Goal: Transaction & Acquisition: Purchase product/service

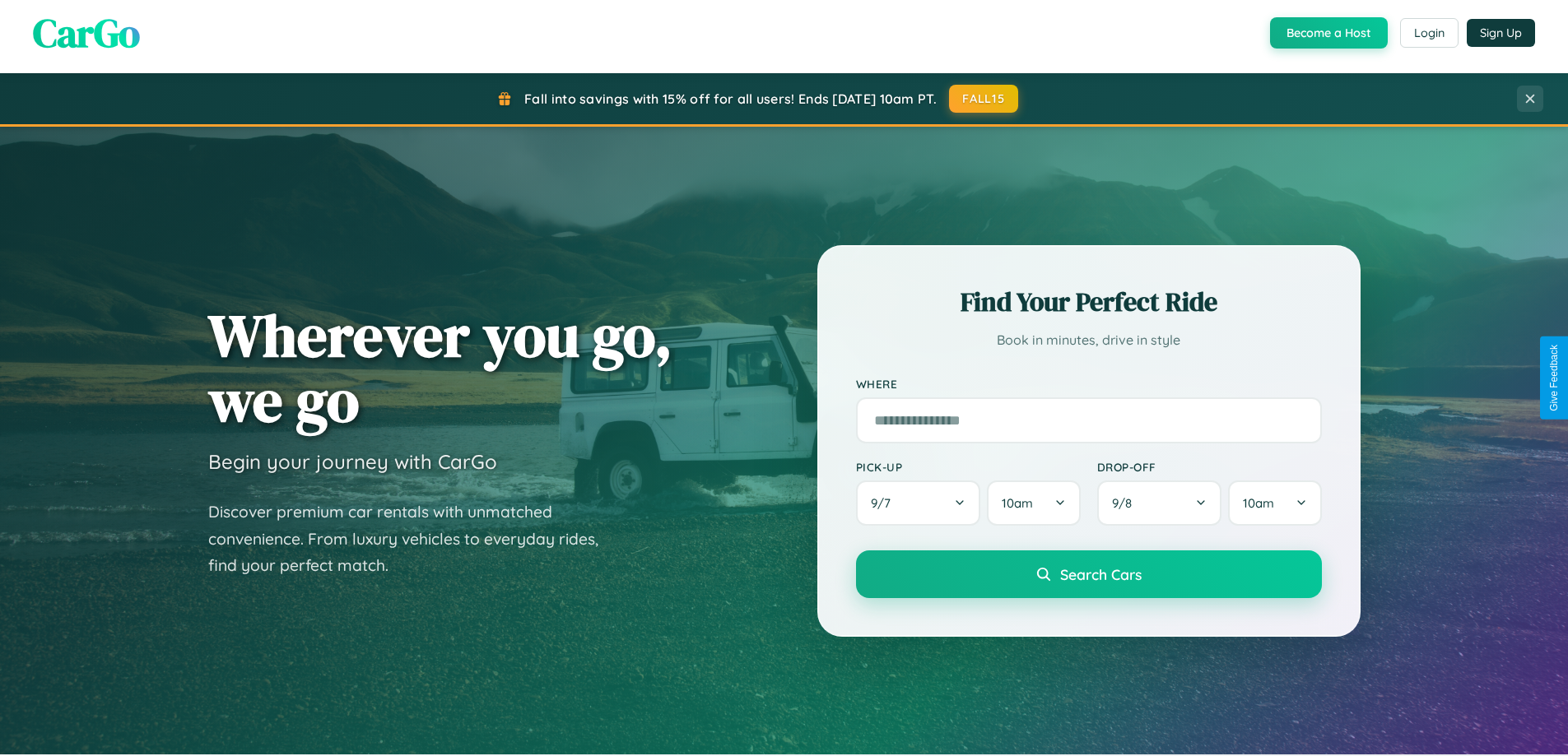
scroll to position [1132, 0]
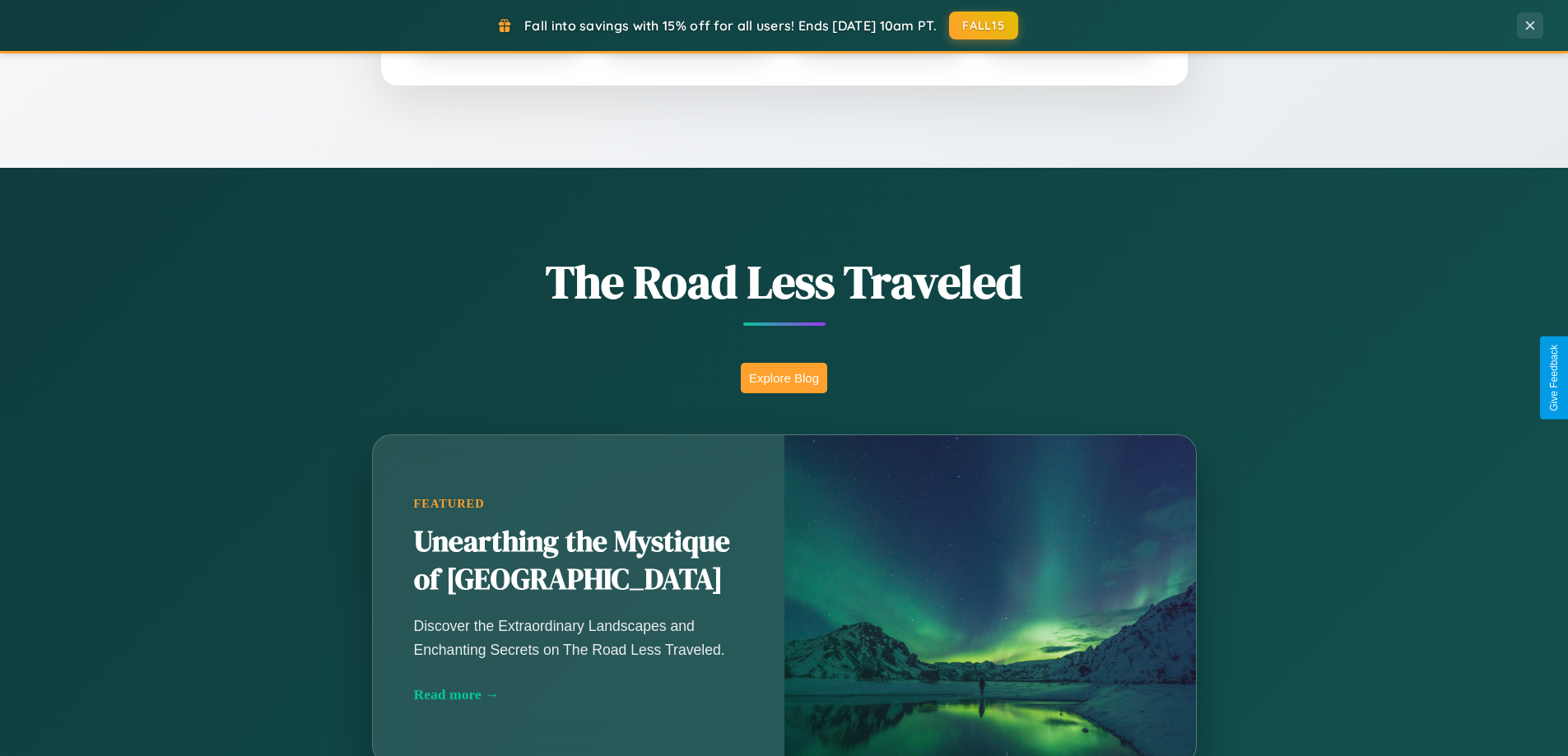
click at [783, 378] on button "Explore Blog" at bounding box center [783, 378] width 86 height 30
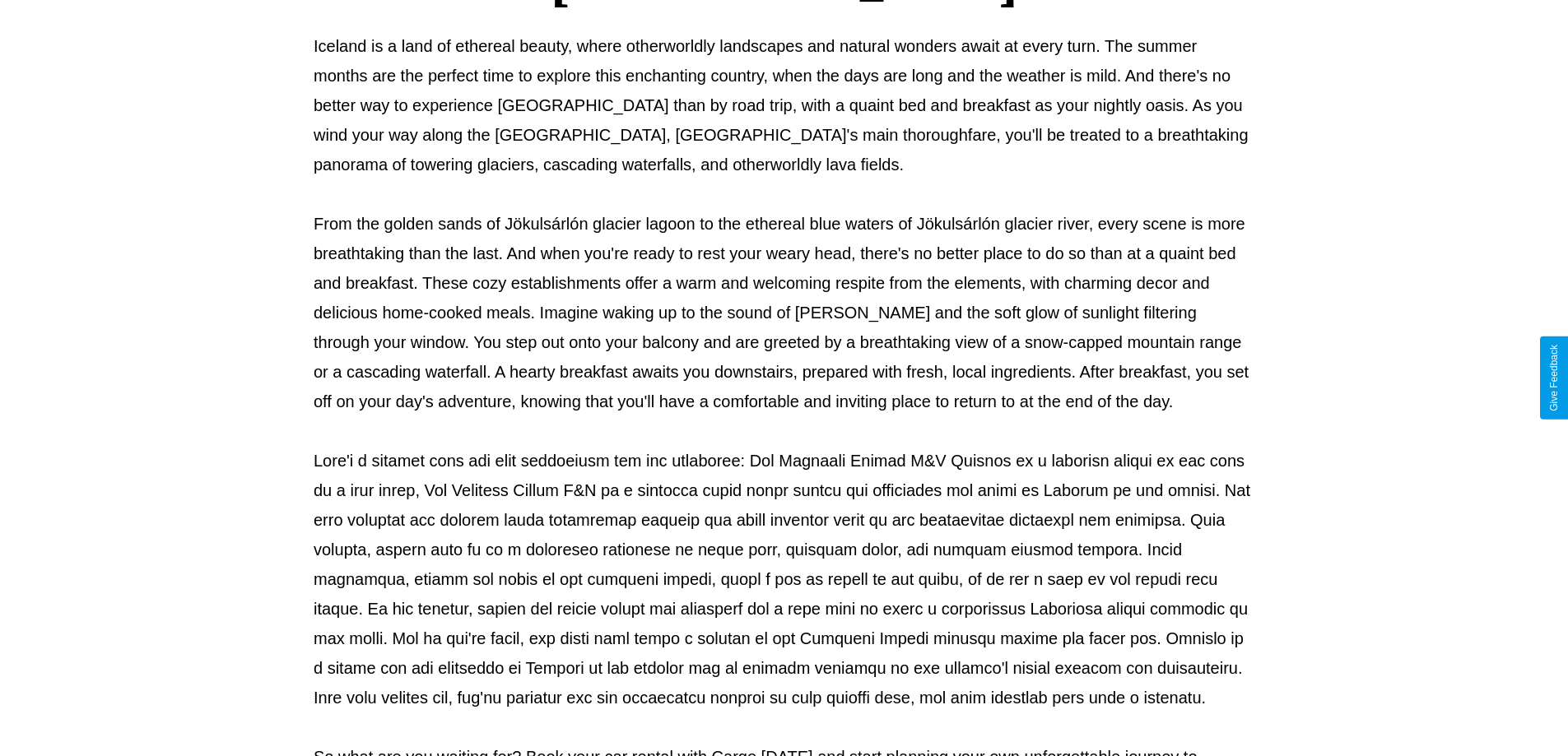
scroll to position [532, 0]
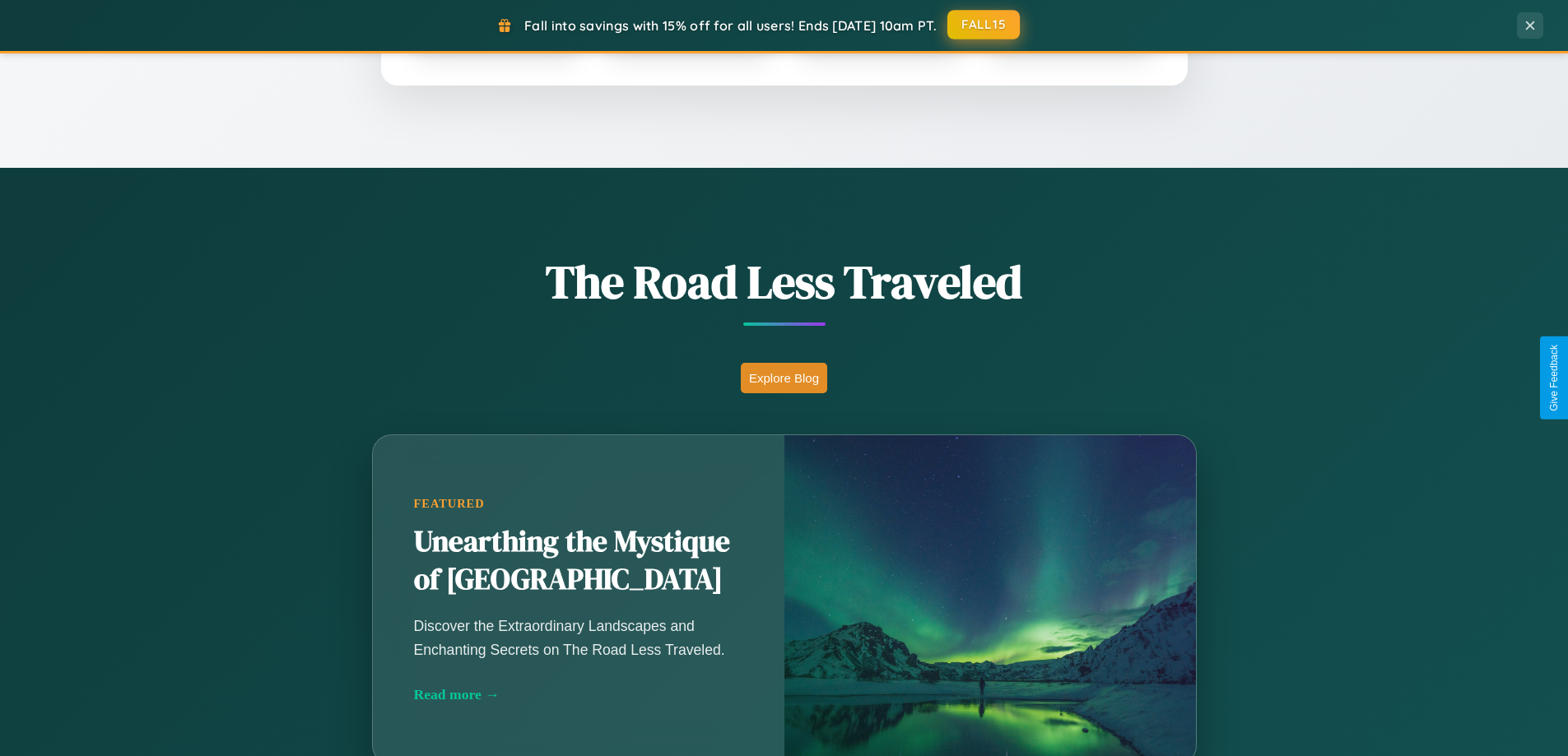
click at [984, 25] on button "FALL15" at bounding box center [983, 24] width 72 height 29
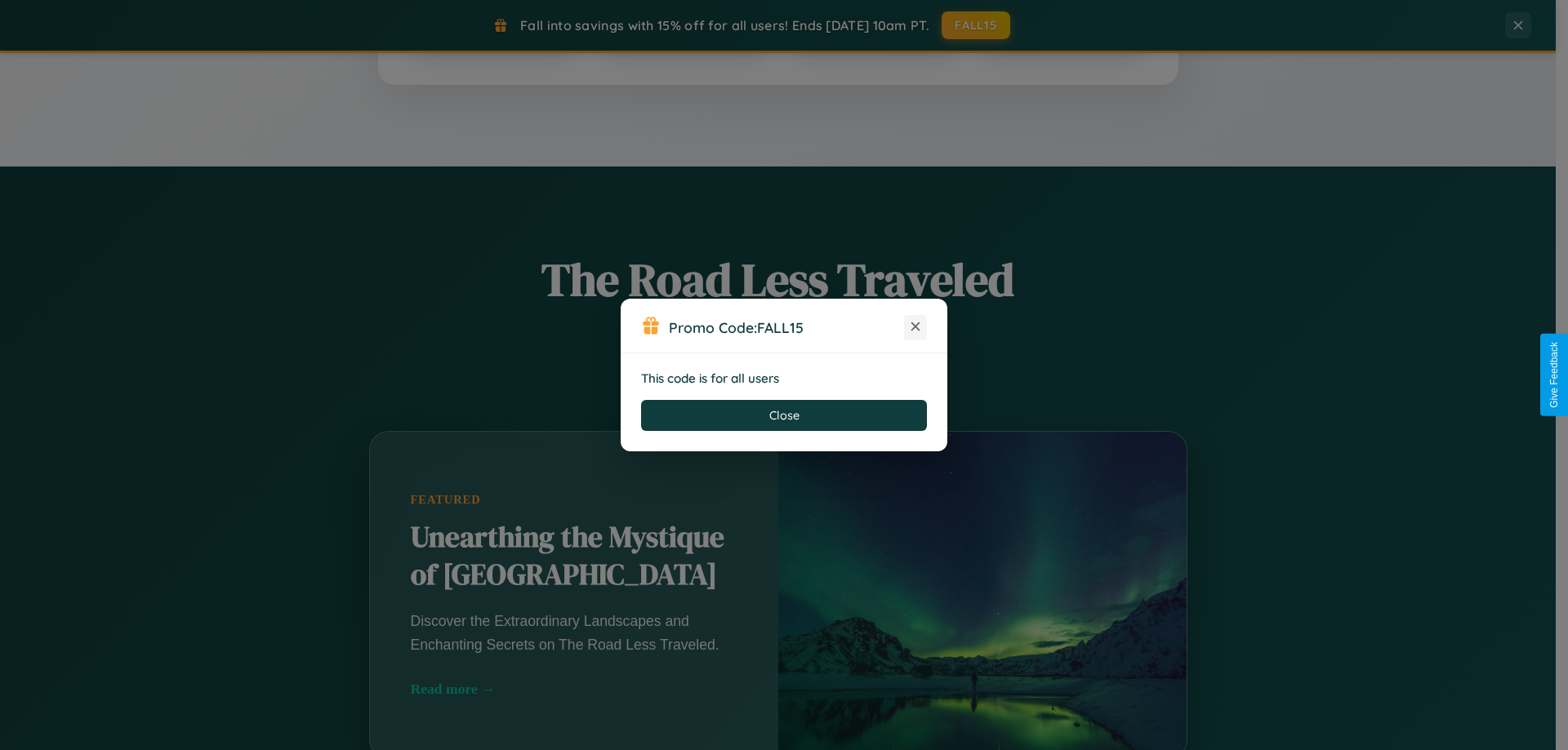
click at [916, 327] on icon at bounding box center [916, 326] width 17 height 17
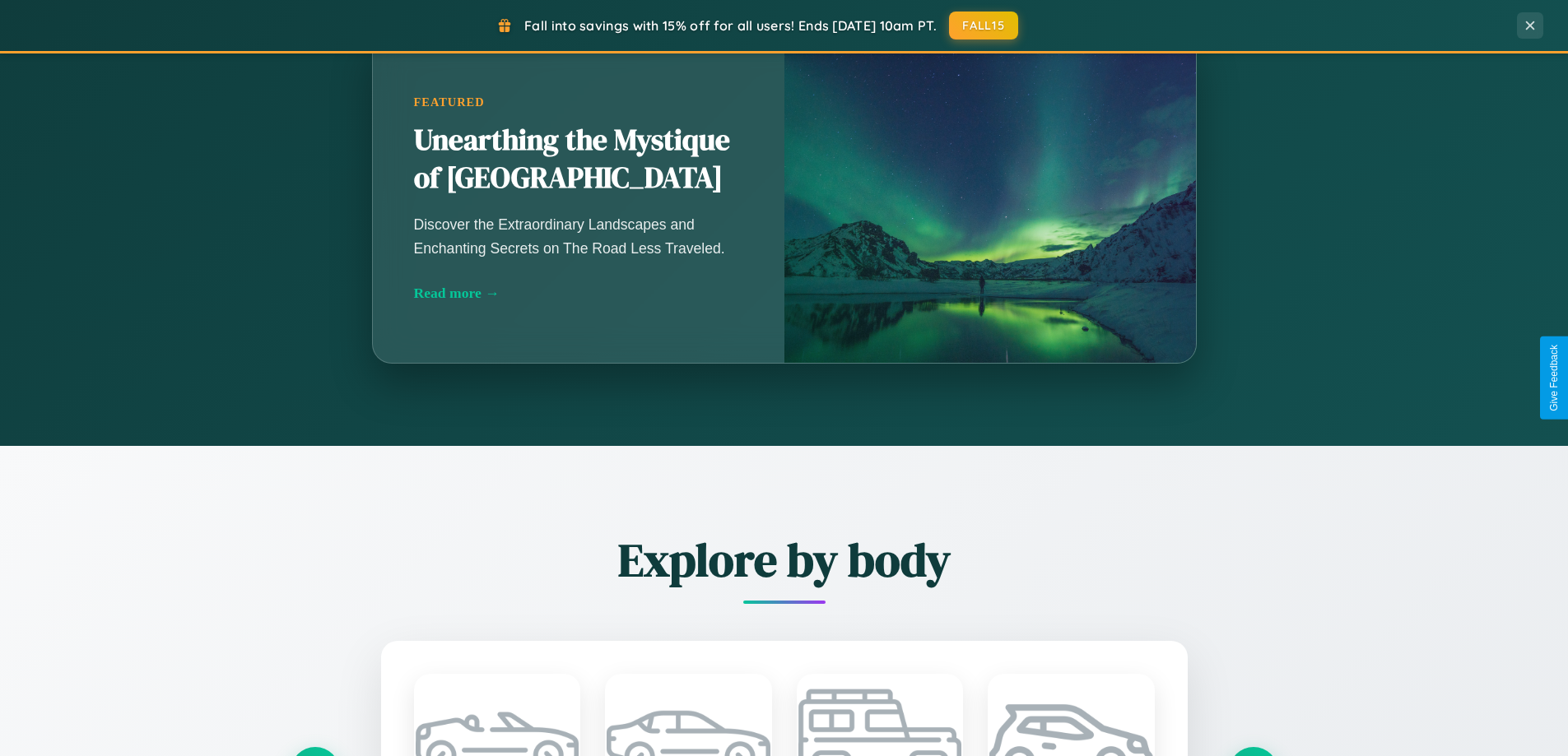
scroll to position [2643, 0]
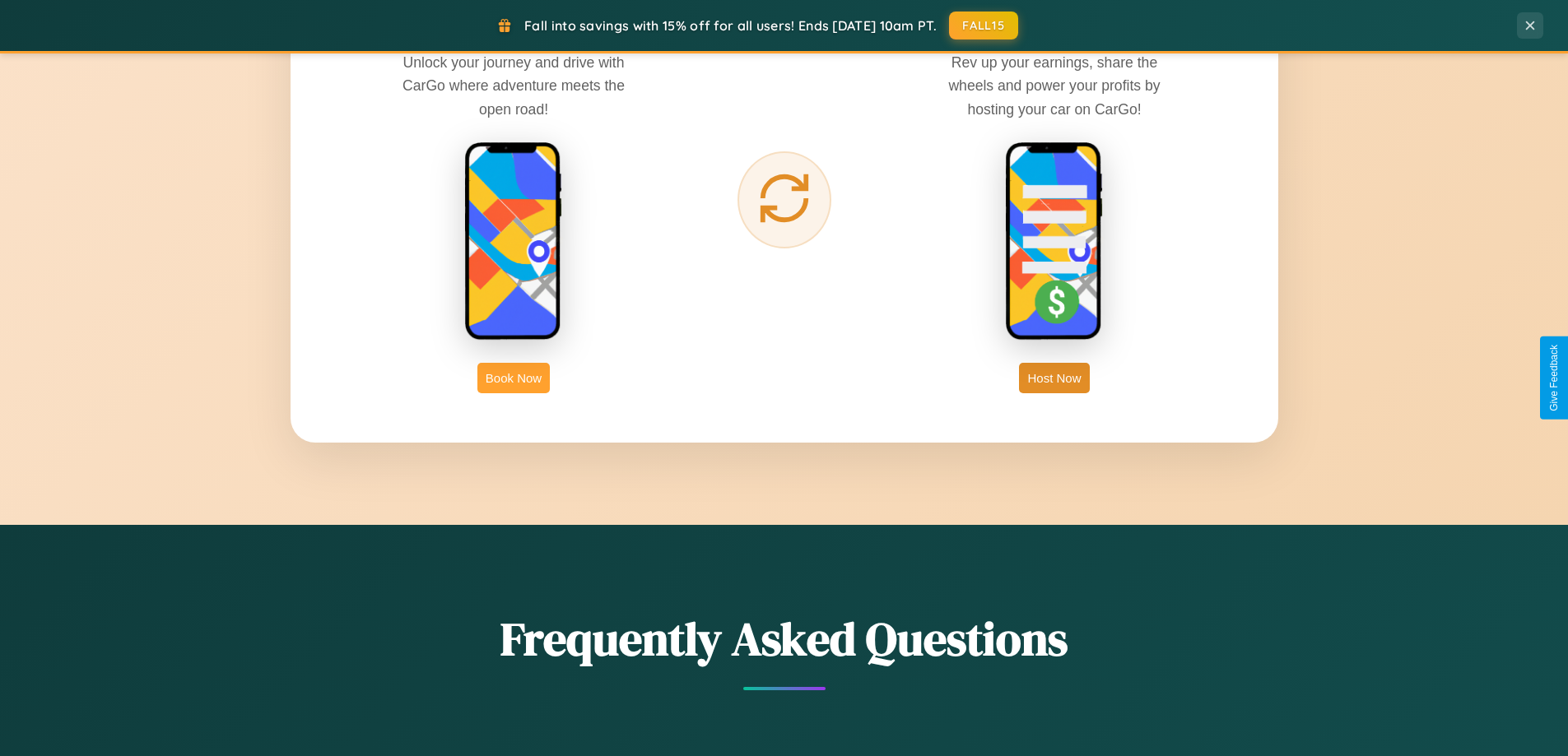
click at [513, 378] on button "Book Now" at bounding box center [513, 378] width 72 height 30
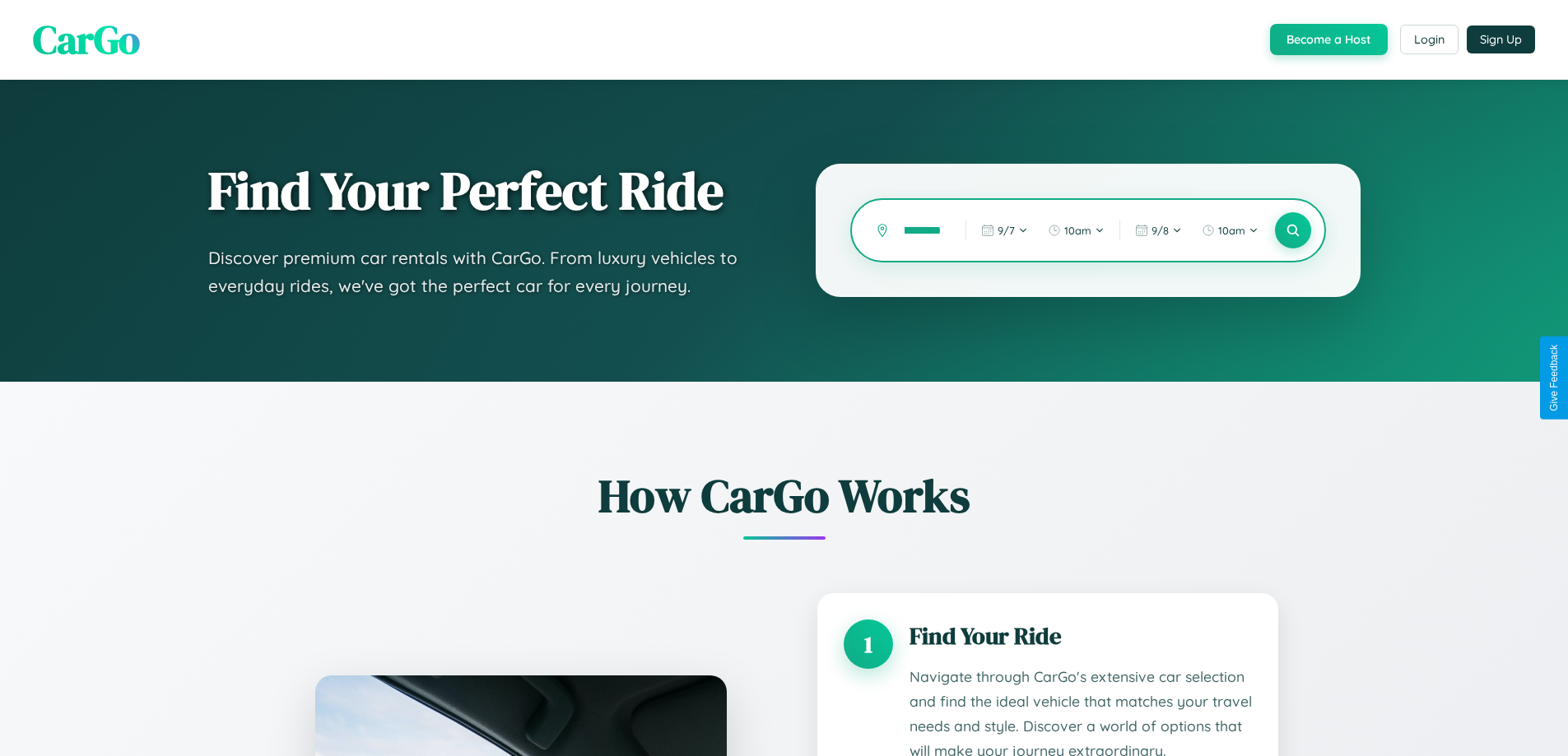
scroll to position [0, 21]
type input "*********"
click at [1292, 230] on icon at bounding box center [1292, 230] width 16 height 16
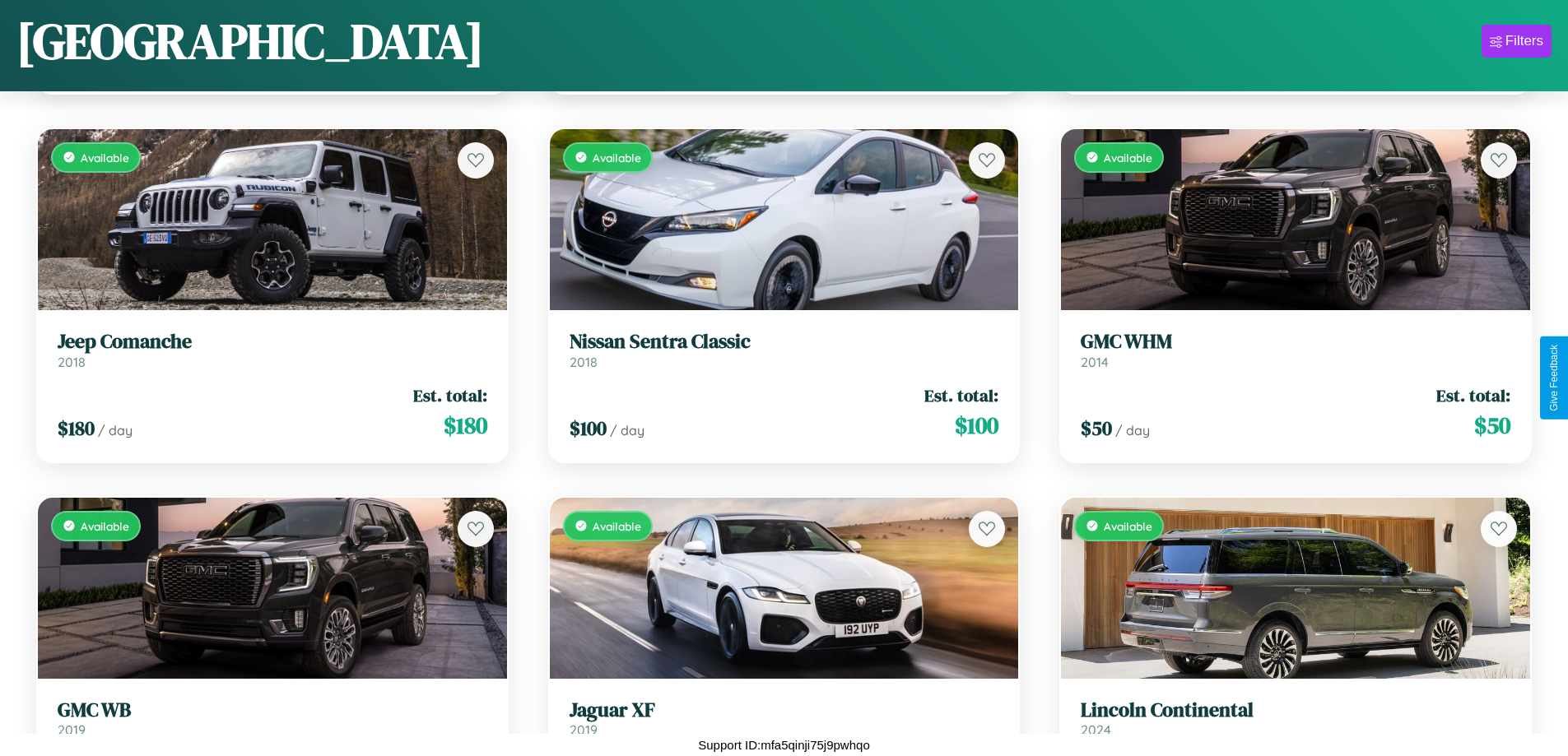
scroll to position [9072, 0]
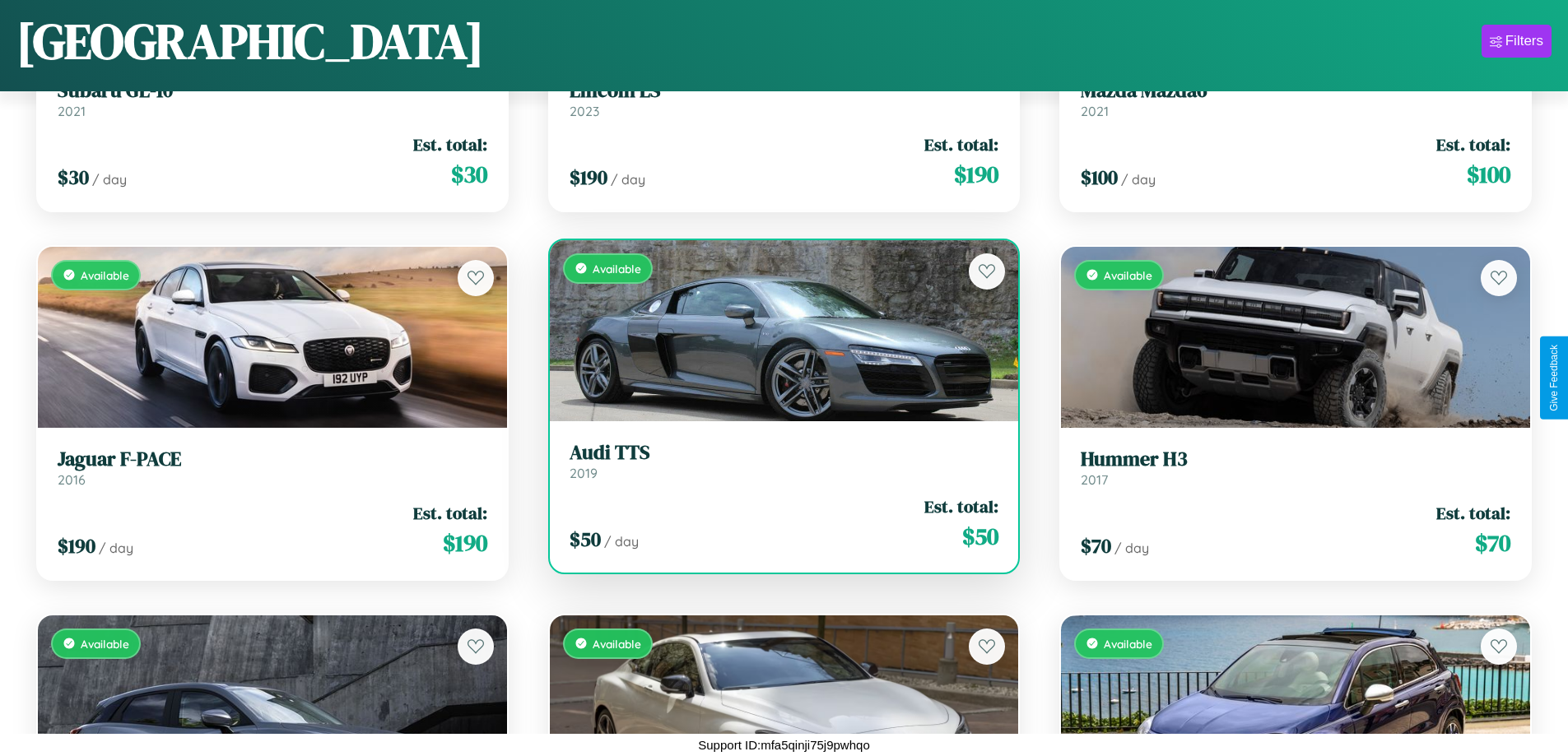
click at [777, 467] on link "Audi TTS 2019" at bounding box center [784, 461] width 430 height 40
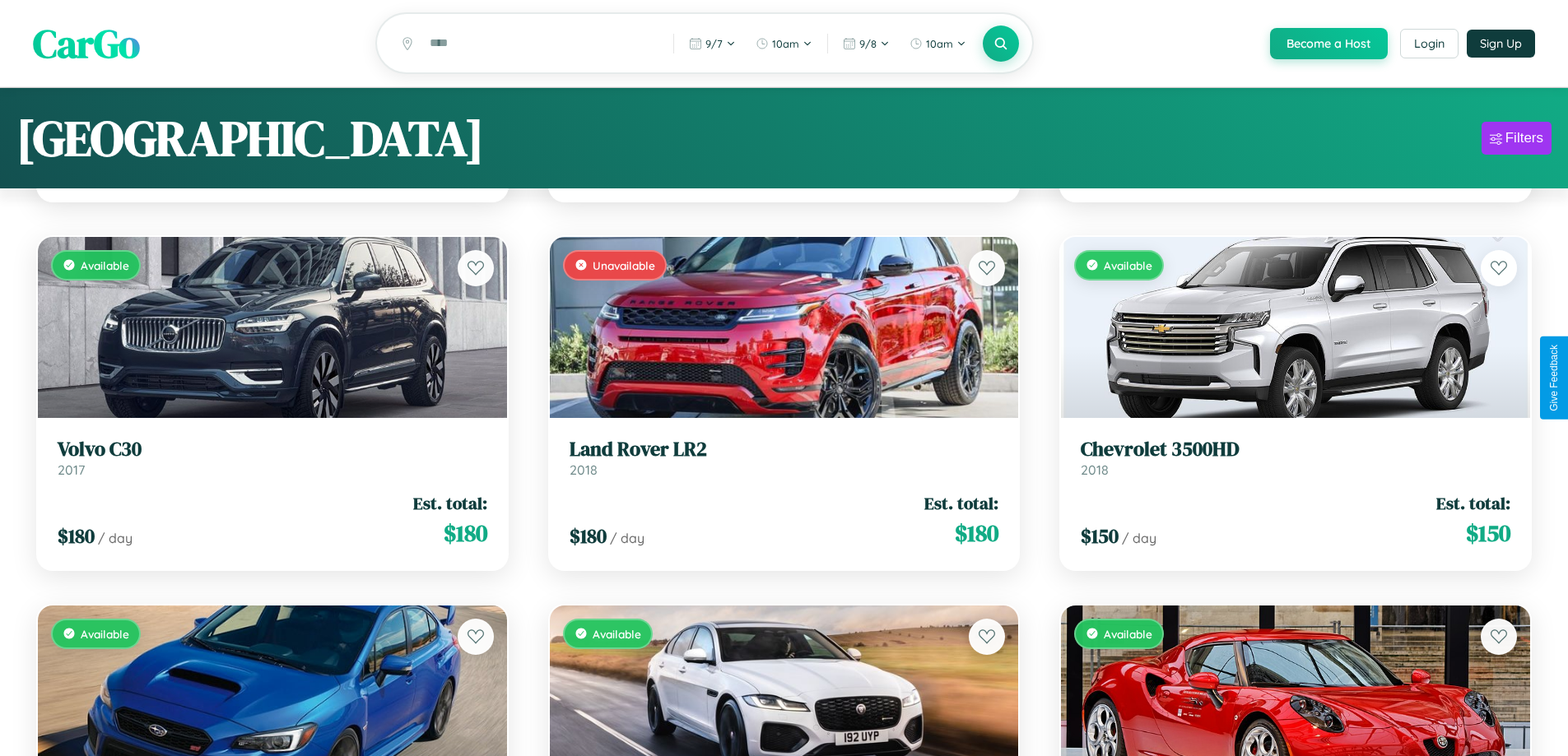
scroll to position [0, 0]
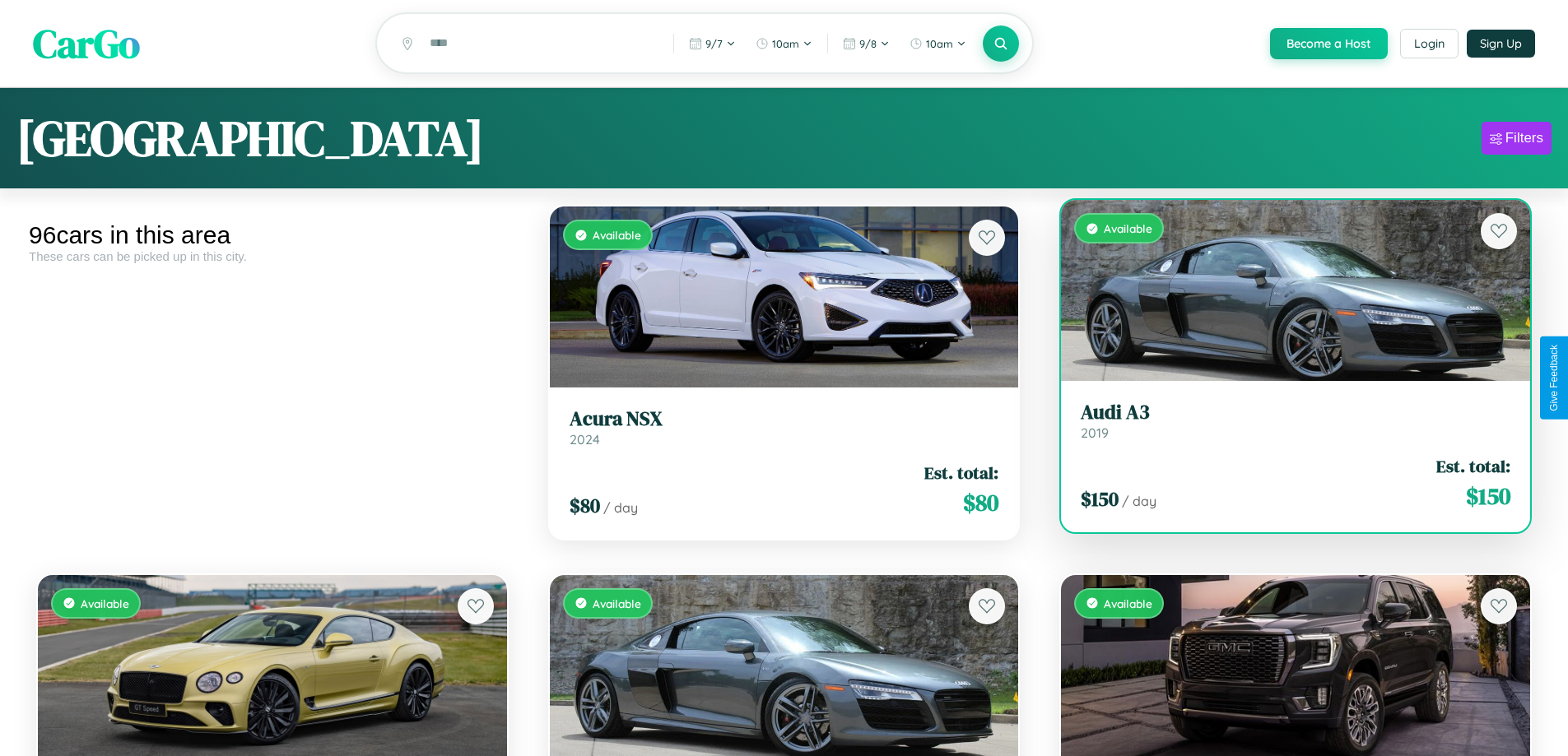
click at [1285, 492] on div "$ 150 / day Est. total: $ 150" at bounding box center [1295, 483] width 430 height 59
click at [1285, 486] on div "$ 150 / day Est. total: $ 150" at bounding box center [1295, 483] width 430 height 59
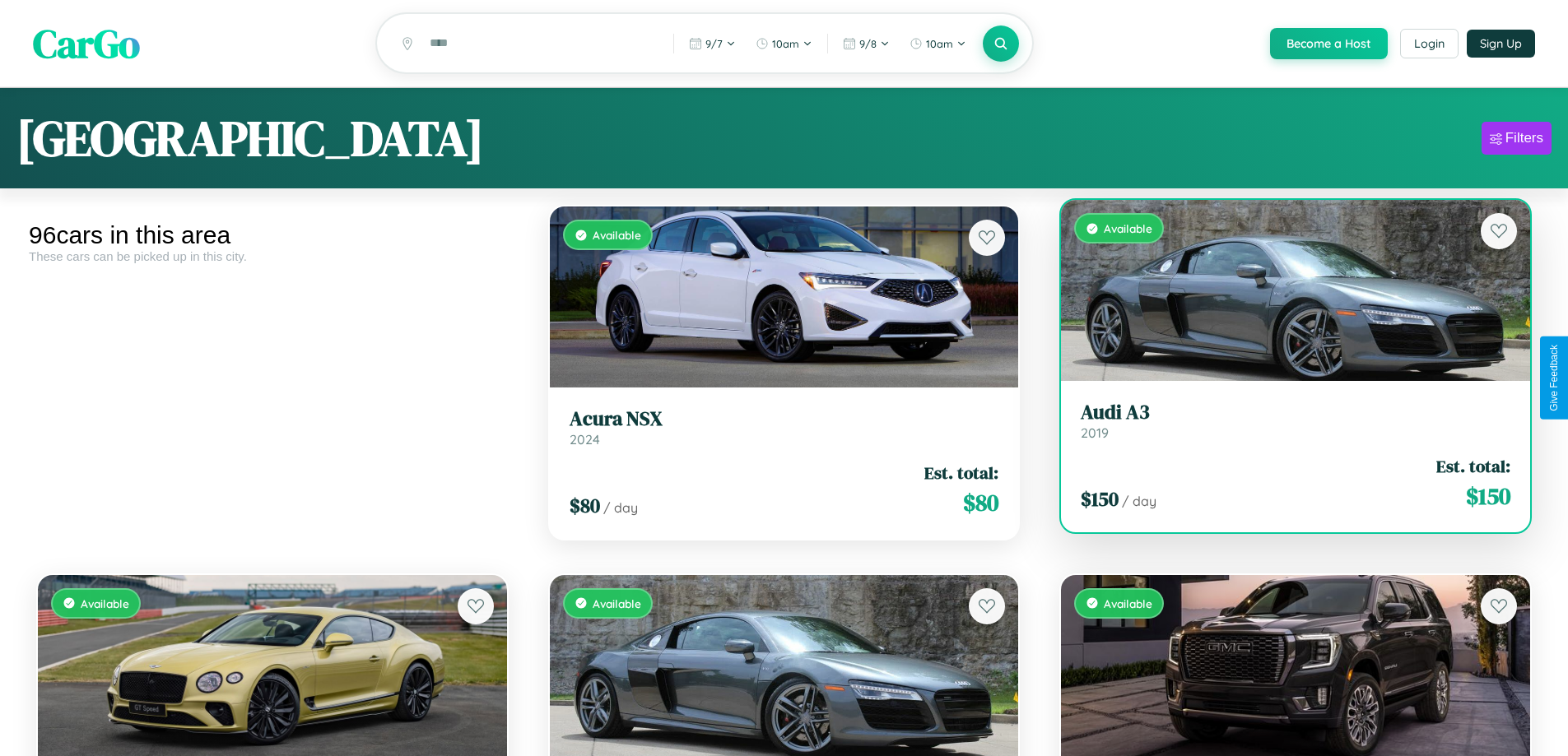
click at [1285, 486] on div "$ 150 / day Est. total: $ 150" at bounding box center [1295, 483] width 430 height 59
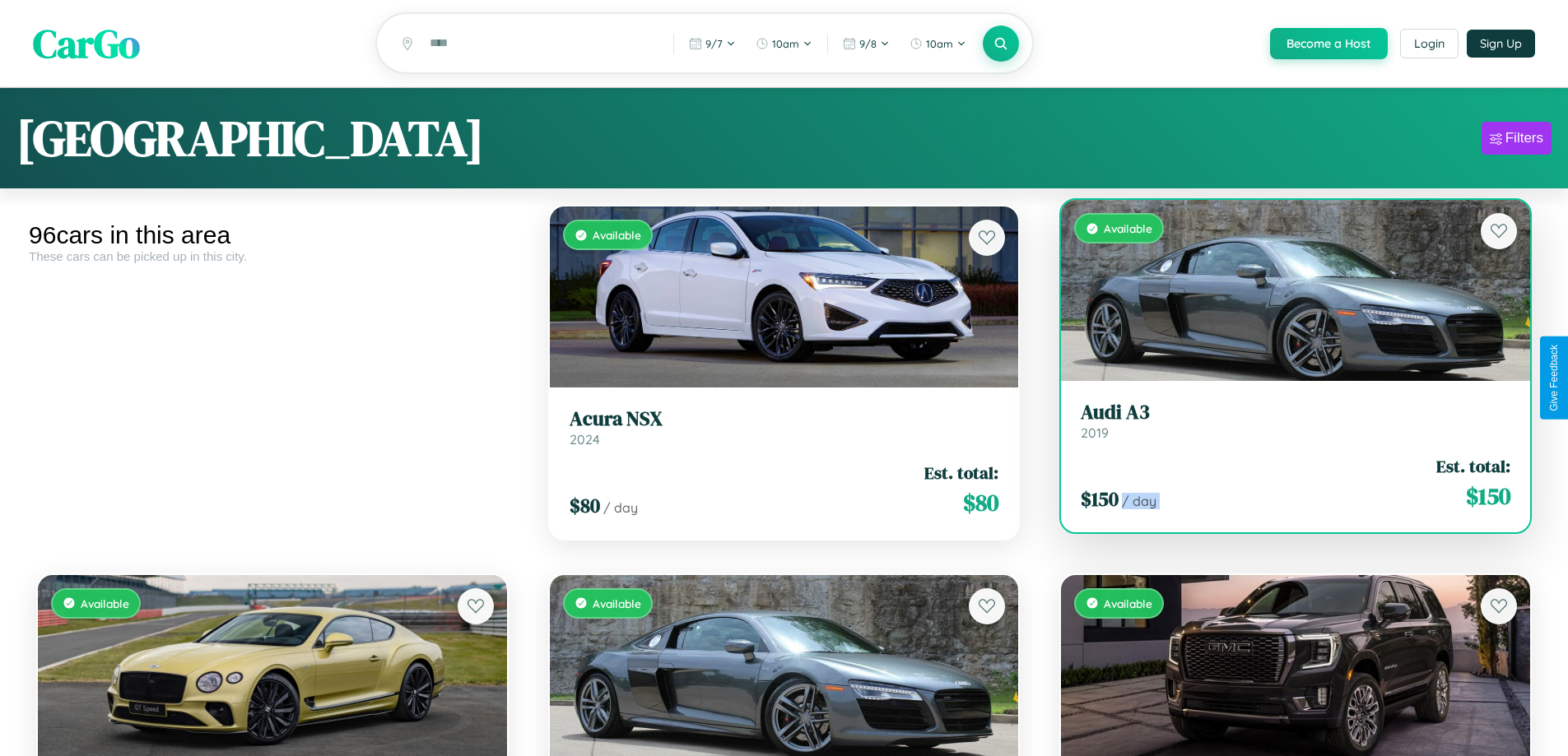
click at [1285, 486] on div "$ 150 / day Est. total: $ 150" at bounding box center [1295, 483] width 430 height 59
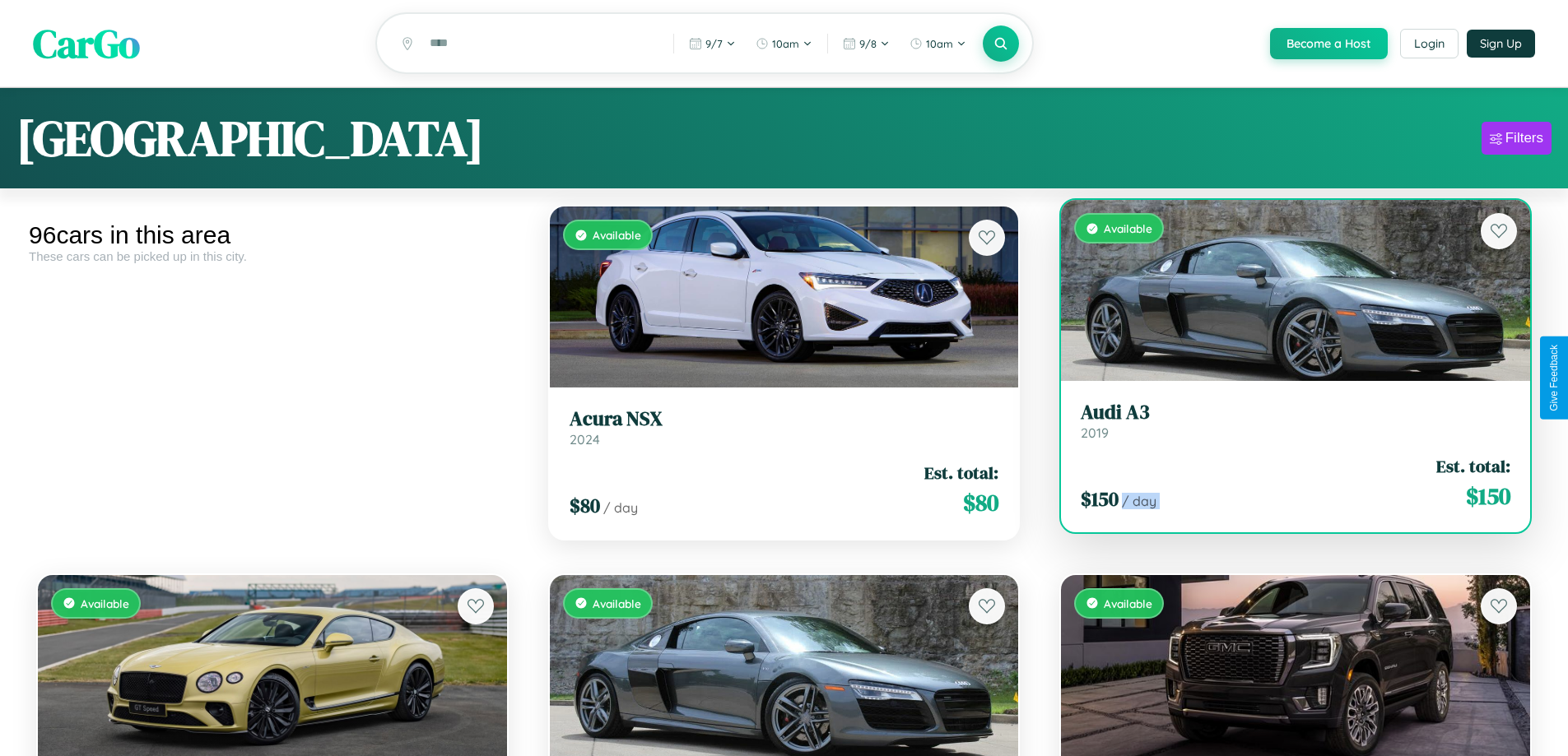
click at [1285, 486] on div "$ 150 / day Est. total: $ 150" at bounding box center [1295, 483] width 430 height 59
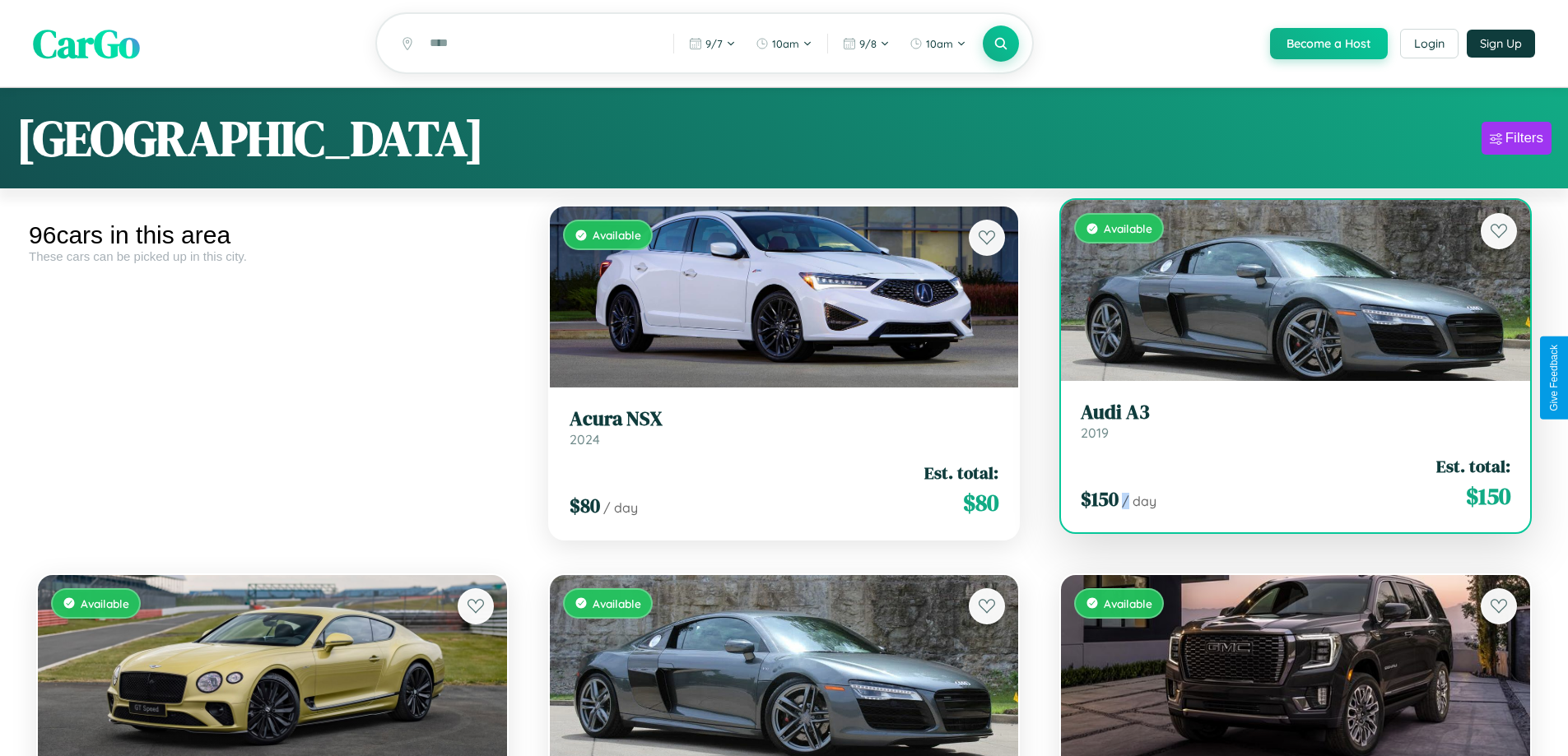
click at [1285, 486] on div "$ 150 / day Est. total: $ 150" at bounding box center [1295, 483] width 430 height 59
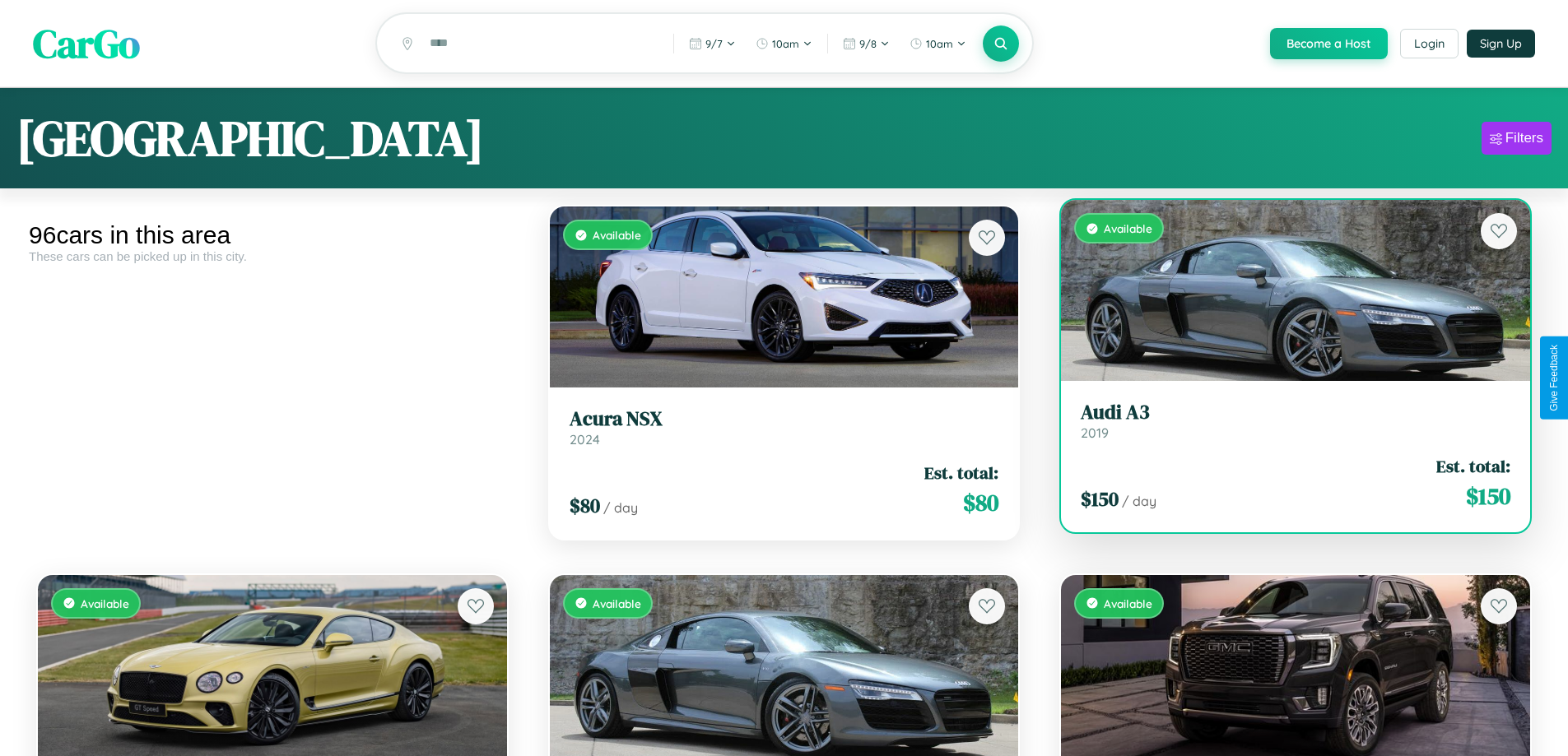
click at [1285, 423] on h3 "Audi A3" at bounding box center [1295, 413] width 430 height 23
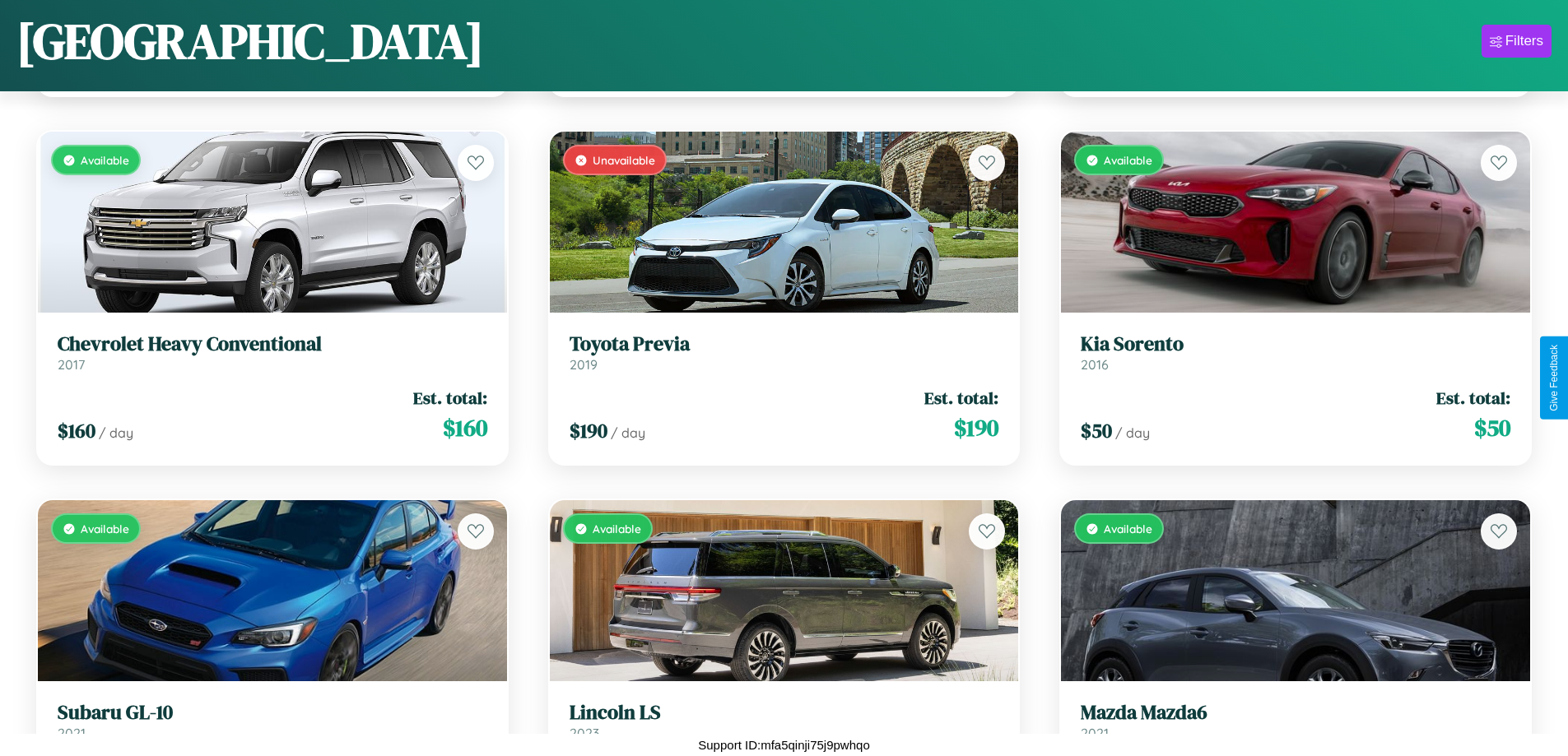
scroll to position [10178, 0]
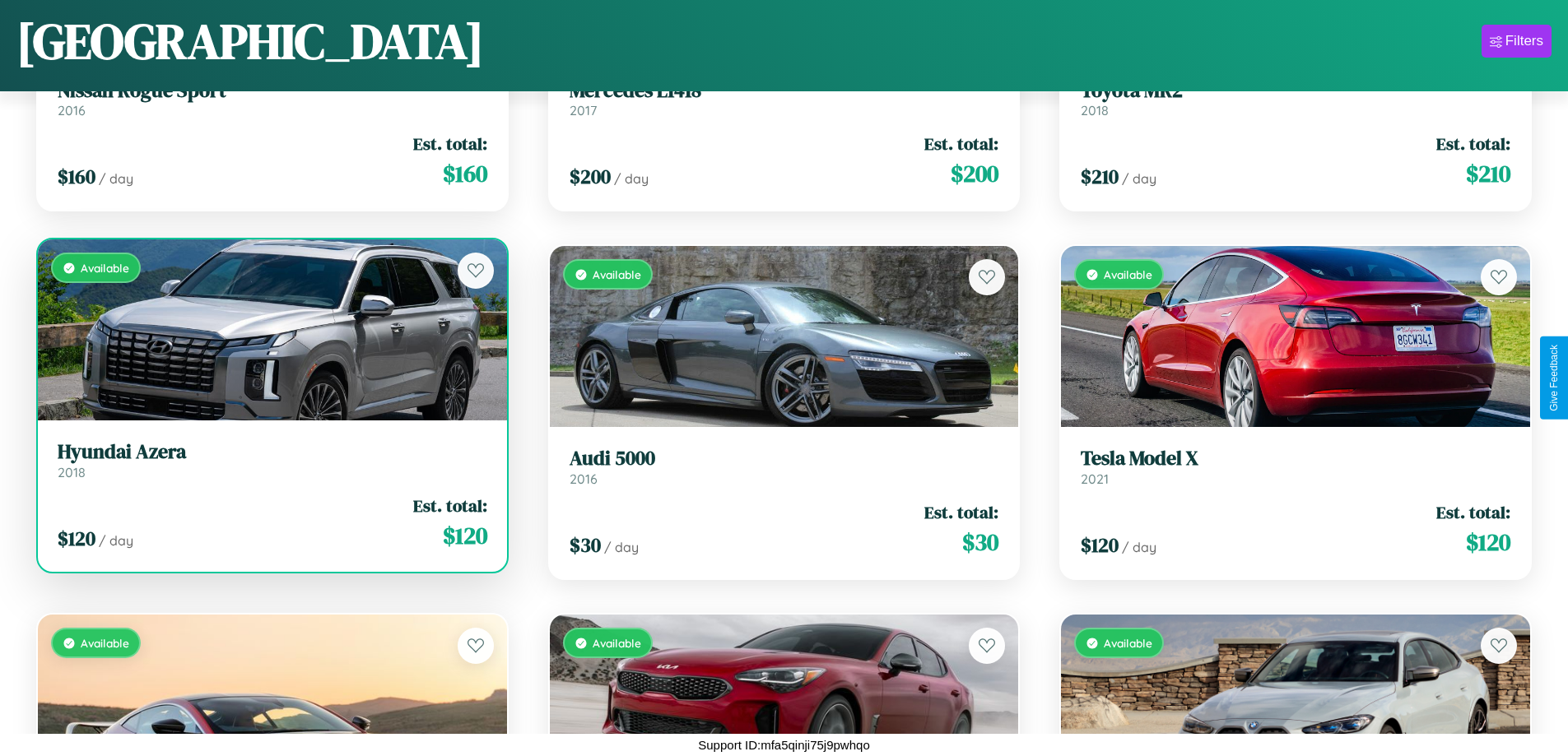
click at [270, 330] on div "Available" at bounding box center [272, 330] width 469 height 181
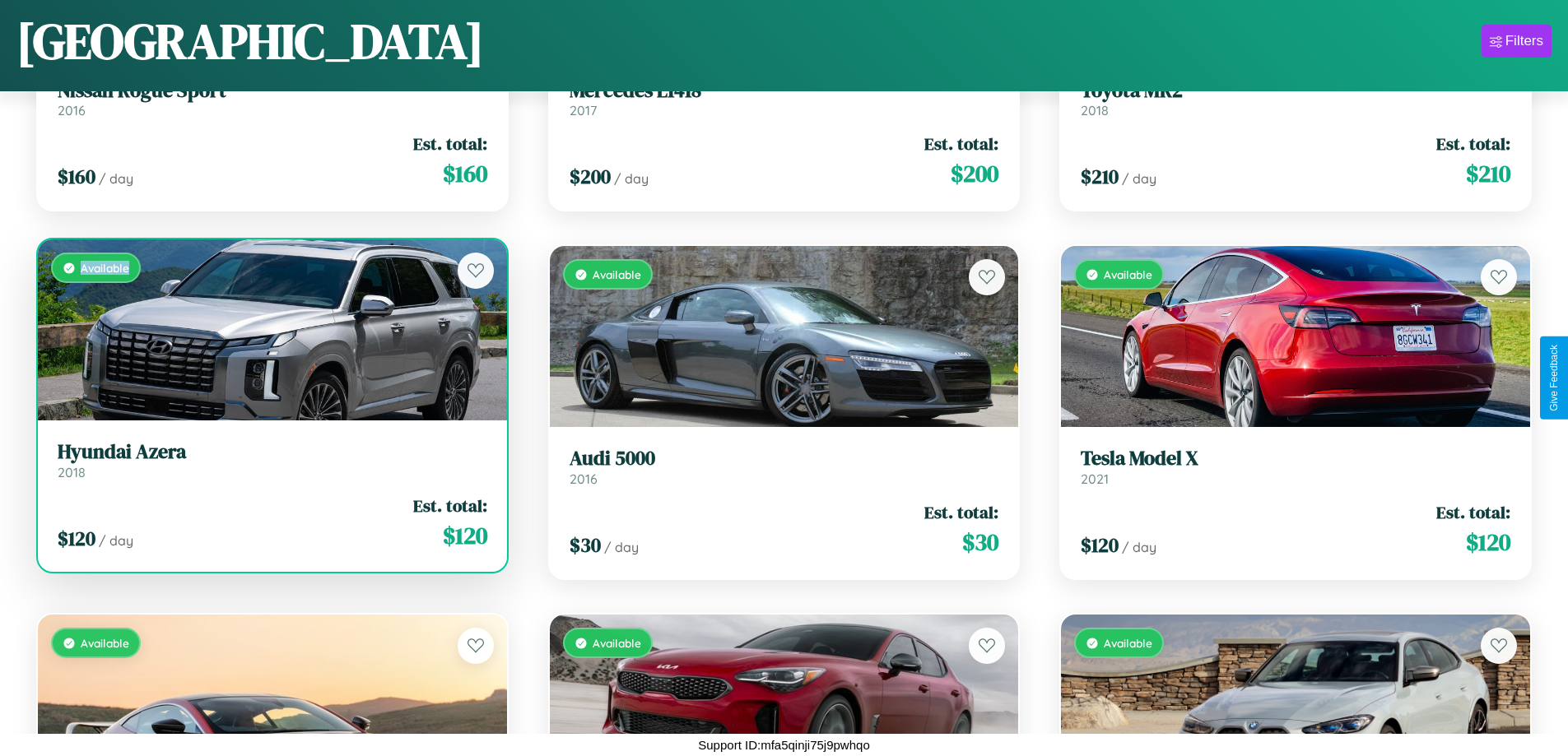
click at [270, 330] on div "Available" at bounding box center [272, 330] width 469 height 181
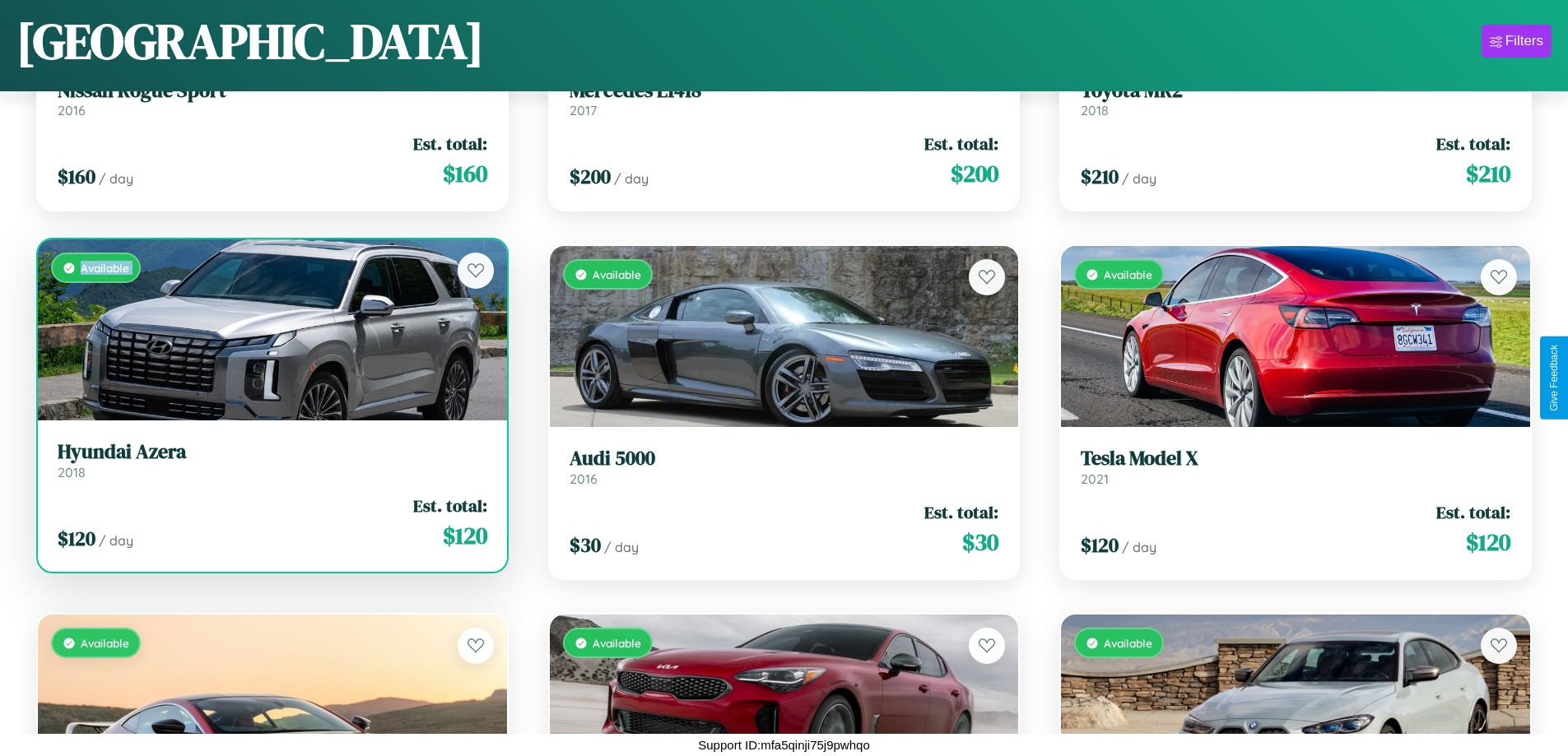
click at [270, 330] on div "Available" at bounding box center [272, 330] width 469 height 181
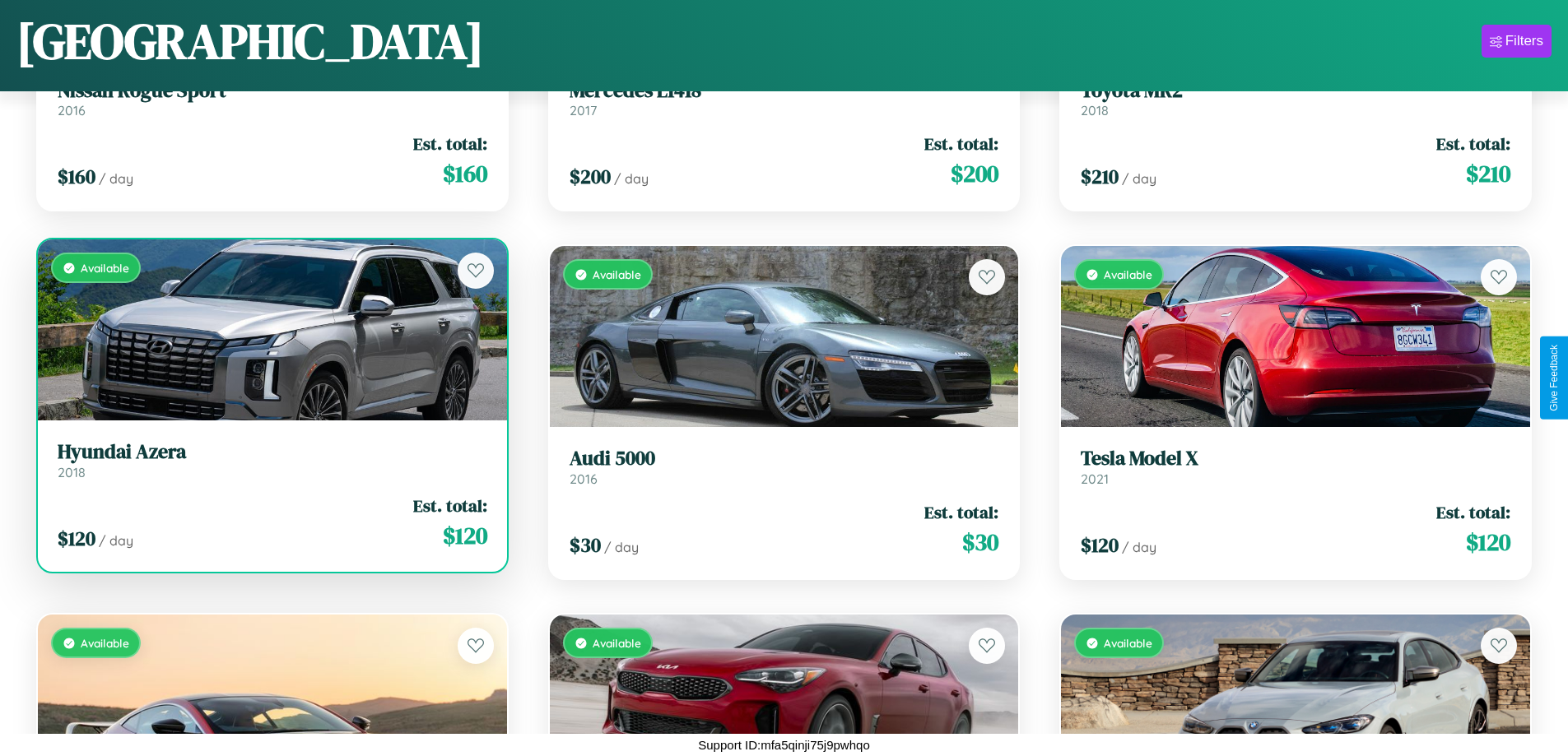
click at [270, 330] on div "Available" at bounding box center [272, 330] width 469 height 181
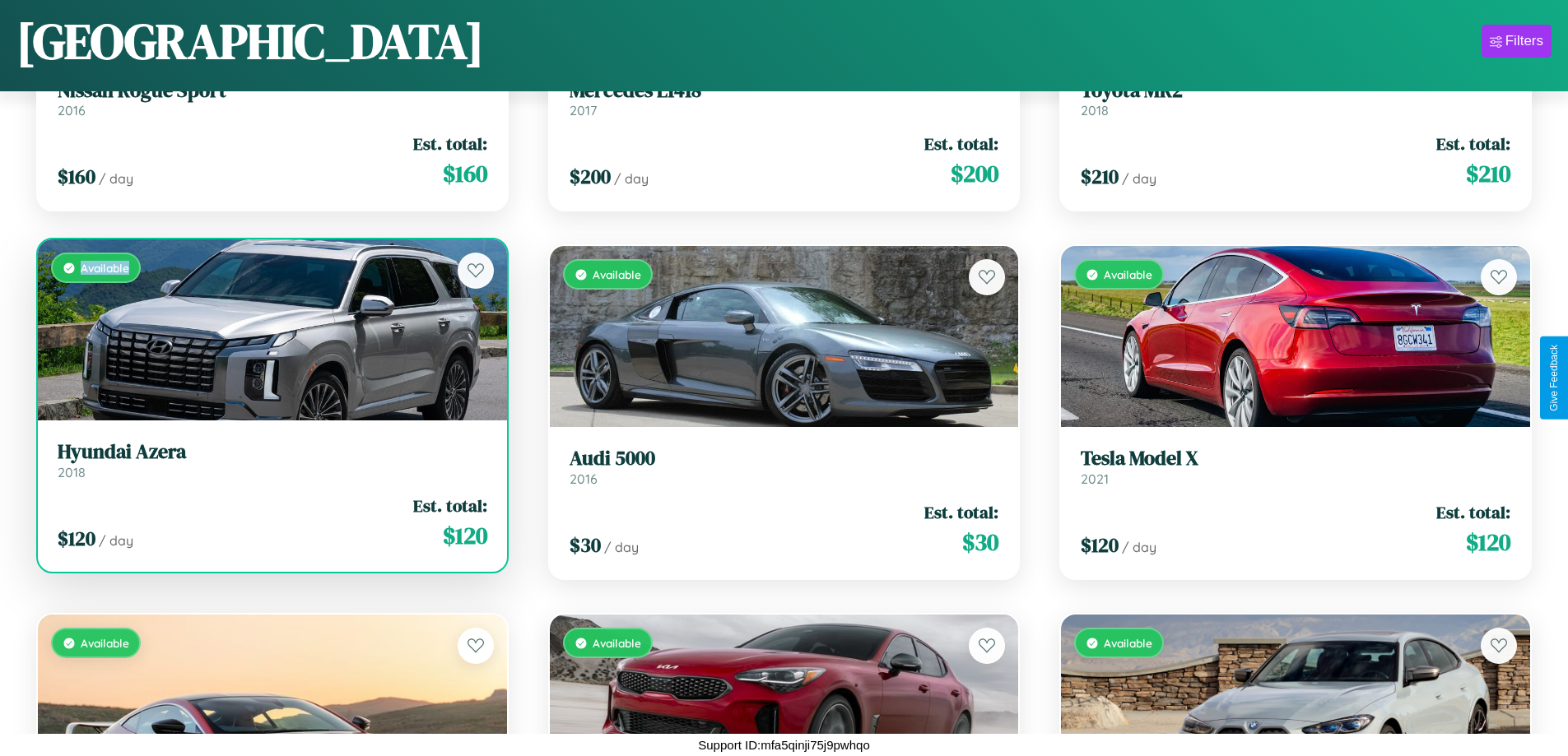
click at [270, 330] on div "Available" at bounding box center [272, 330] width 469 height 181
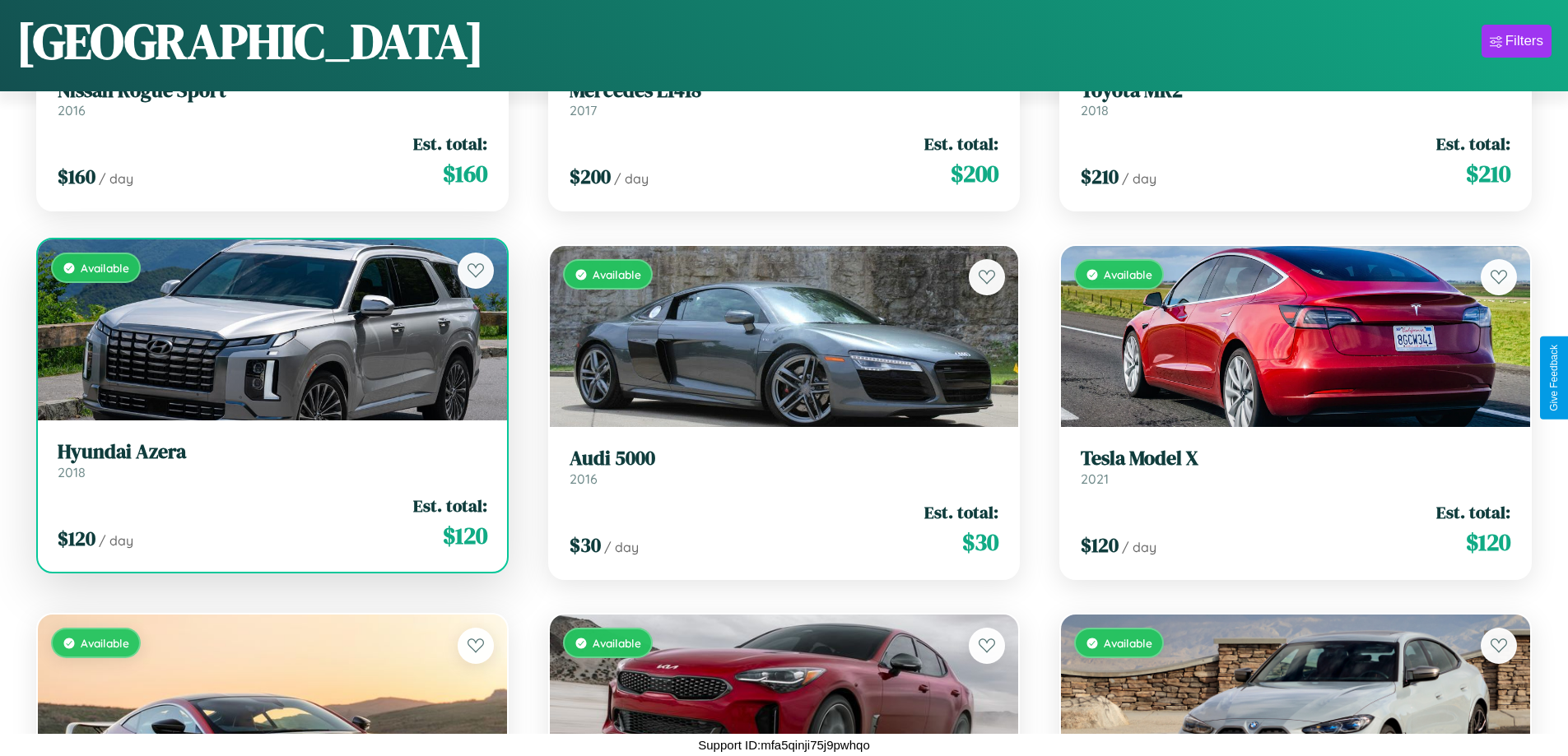
click at [270, 460] on h3 "Hyundai Azera" at bounding box center [272, 452] width 430 height 23
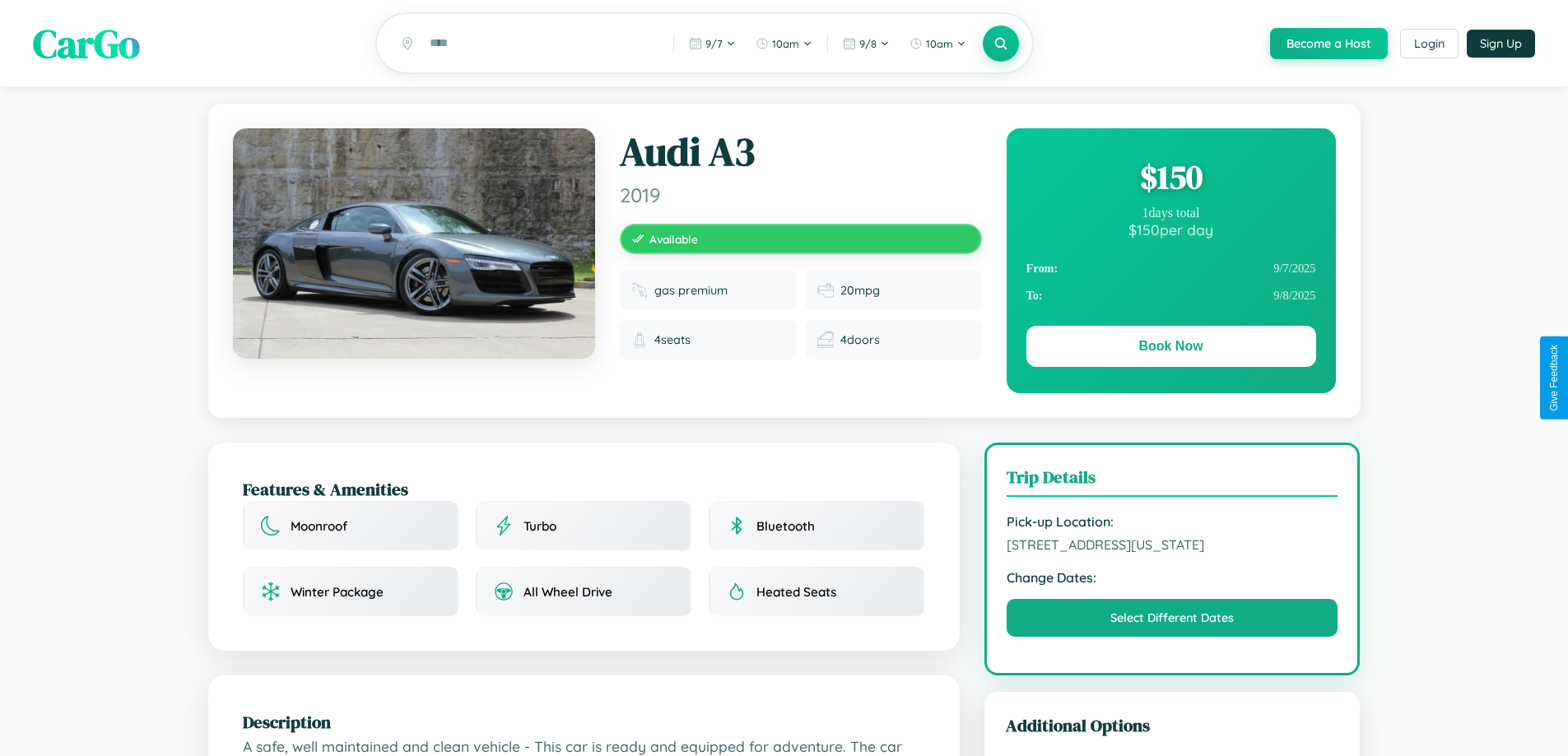
scroll to position [557, 0]
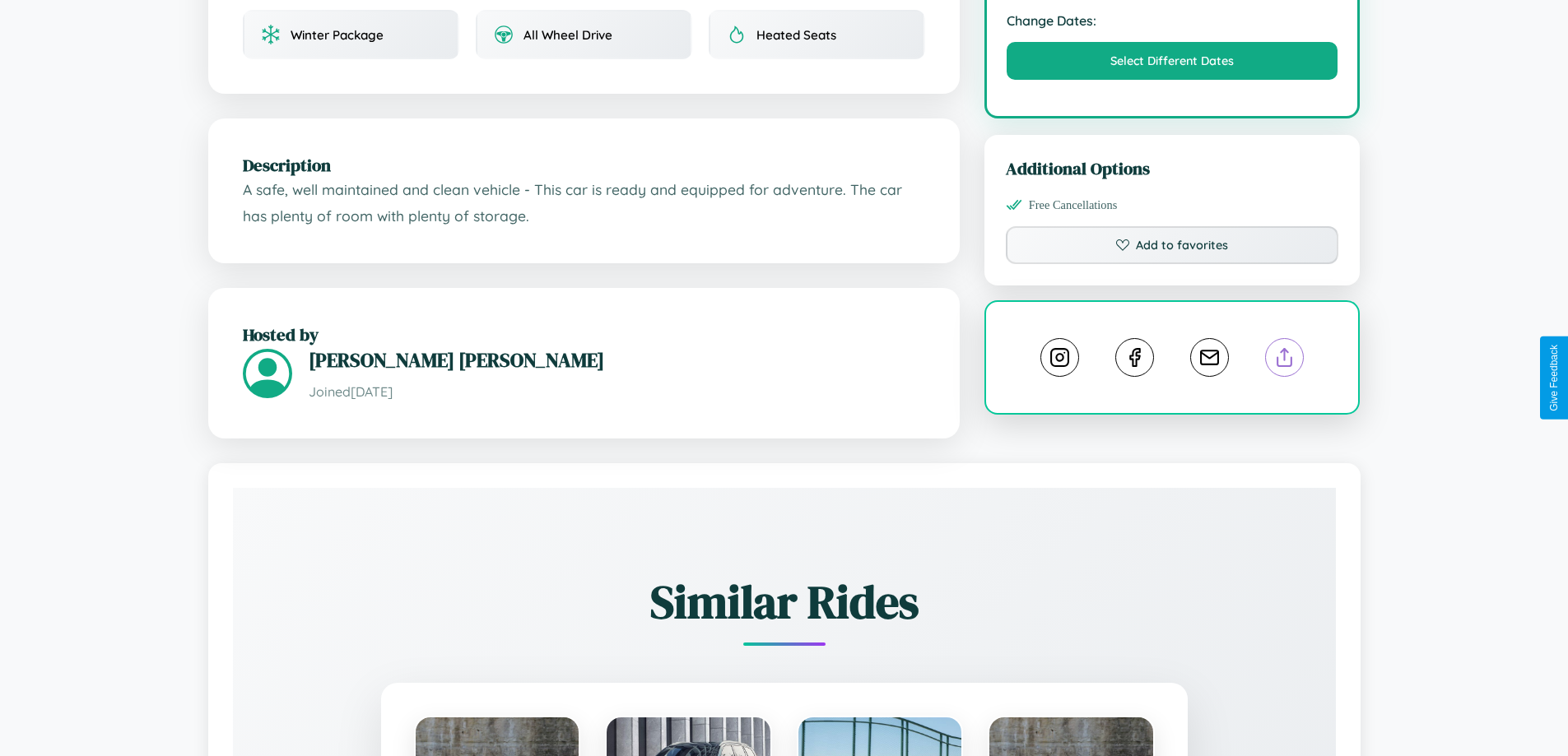
click at [1285, 360] on line at bounding box center [1285, 355] width 0 height 12
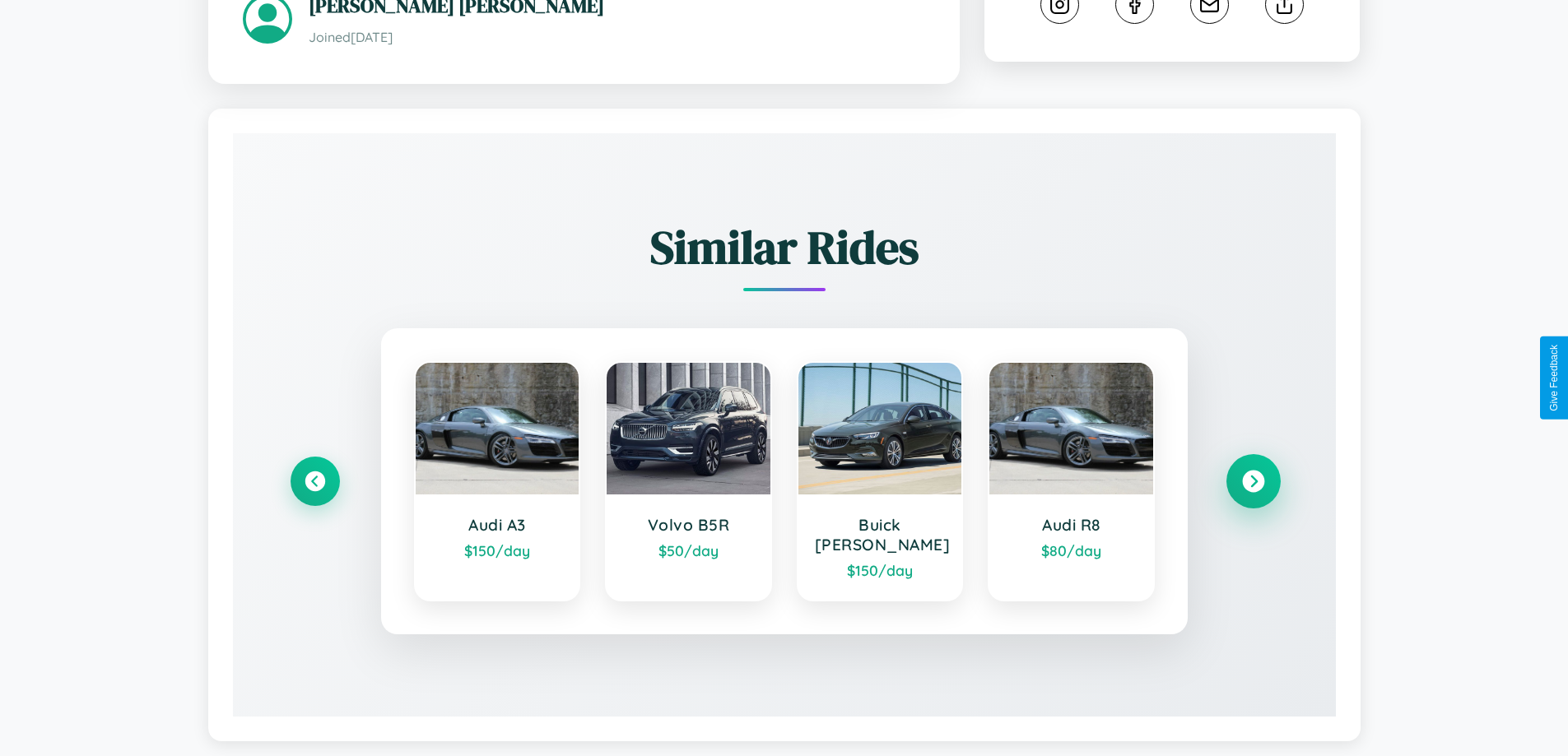
scroll to position [918, 0]
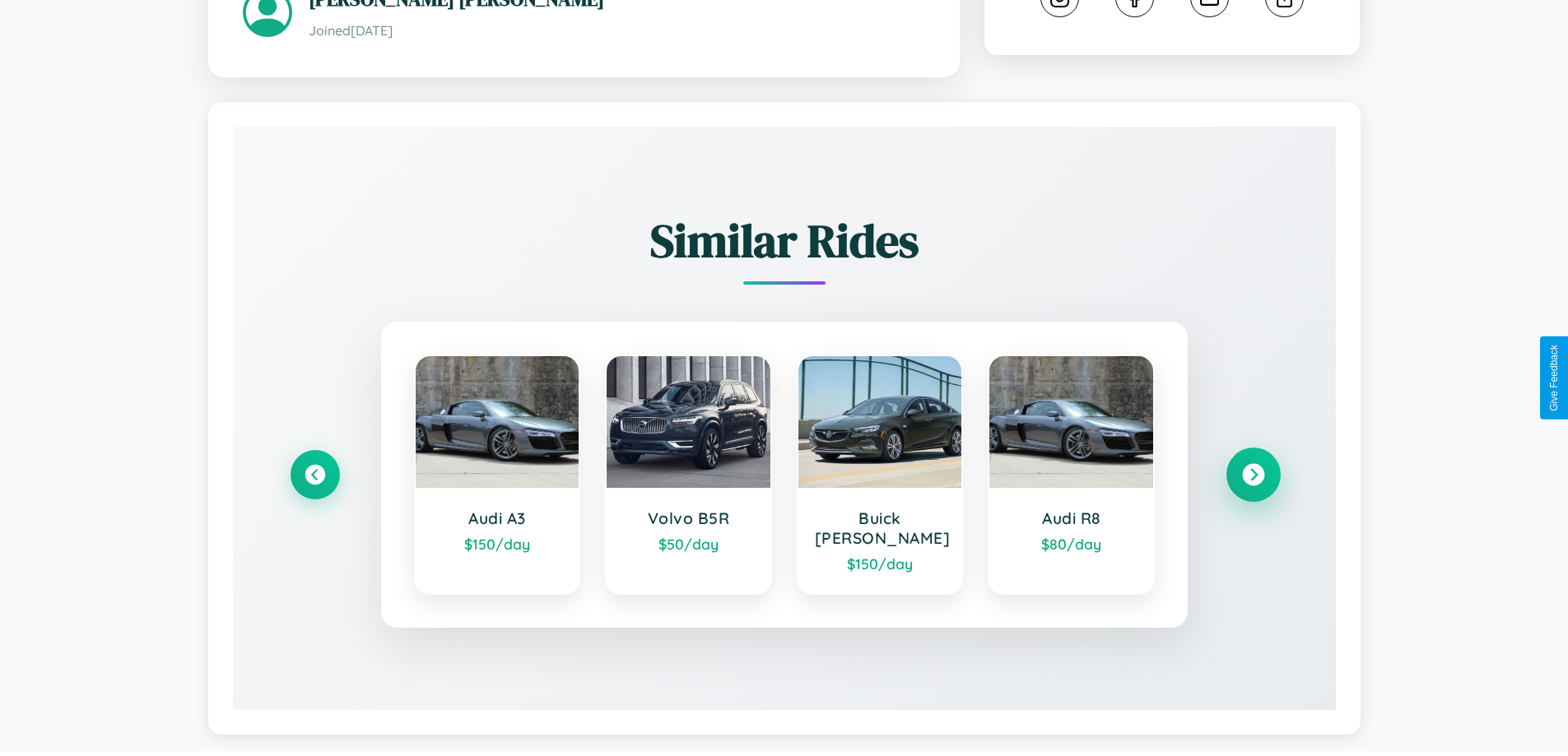
click at [1253, 467] on icon at bounding box center [1253, 475] width 23 height 23
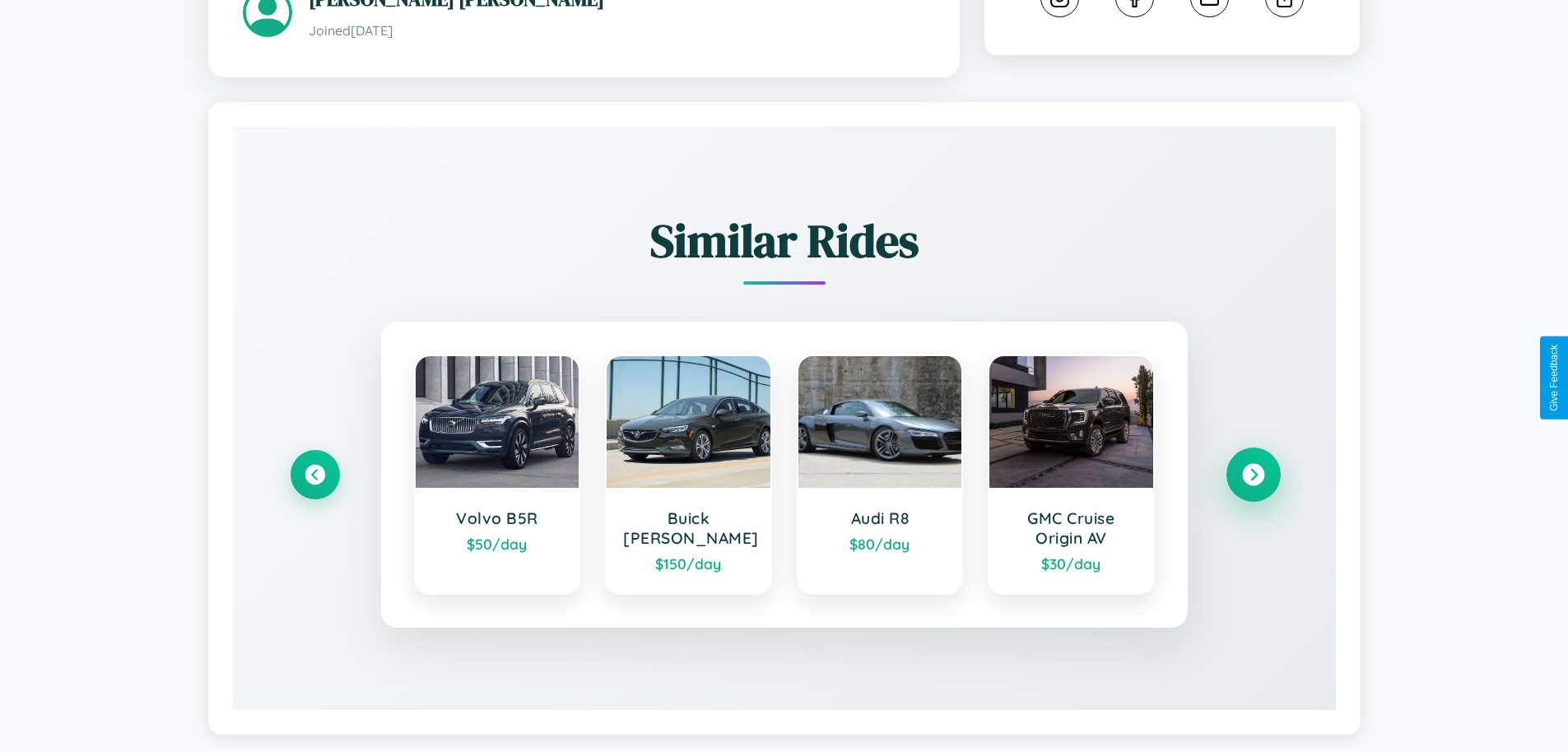
click at [1253, 477] on icon at bounding box center [1253, 475] width 23 height 23
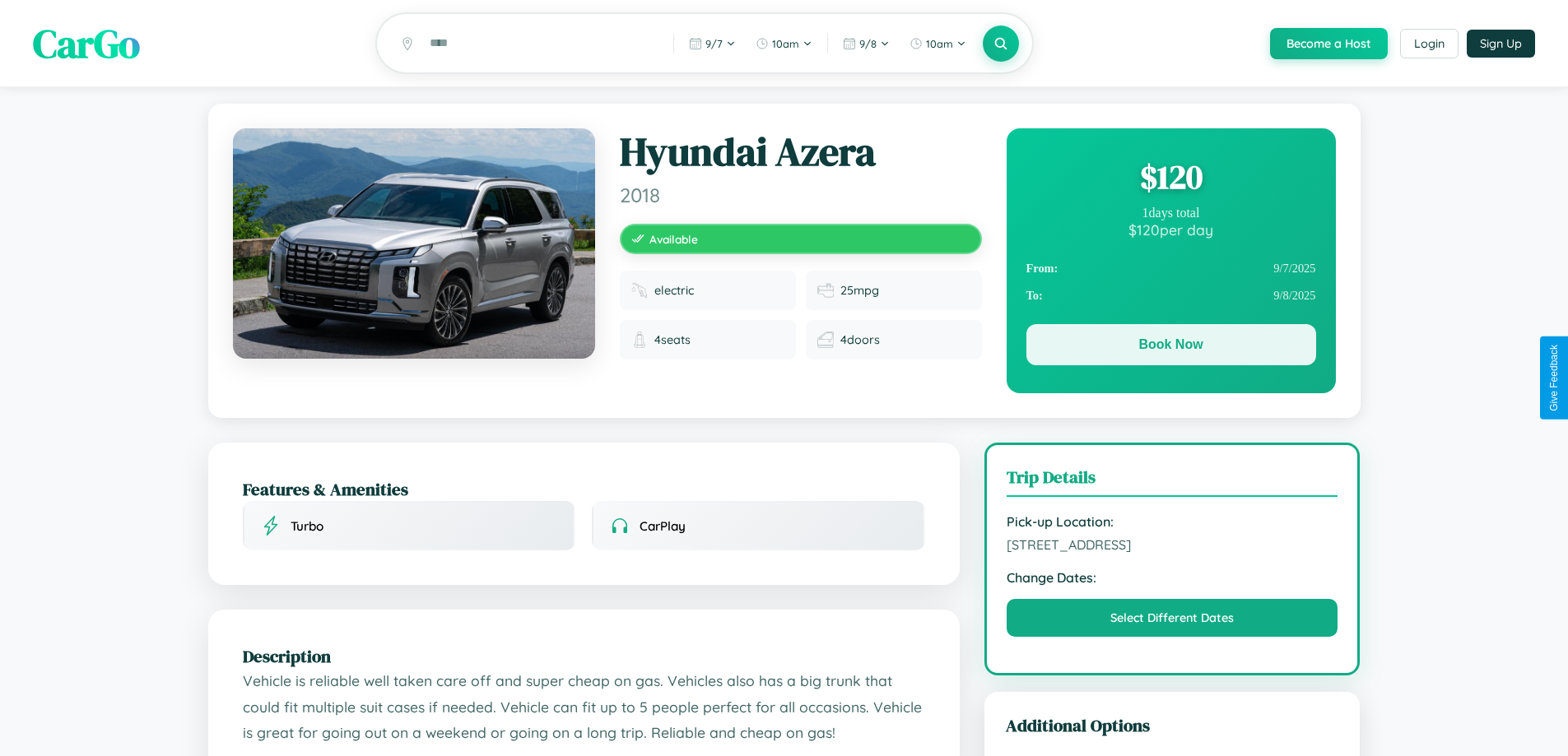
click at [1170, 347] on button "Book Now" at bounding box center [1171, 344] width 290 height 41
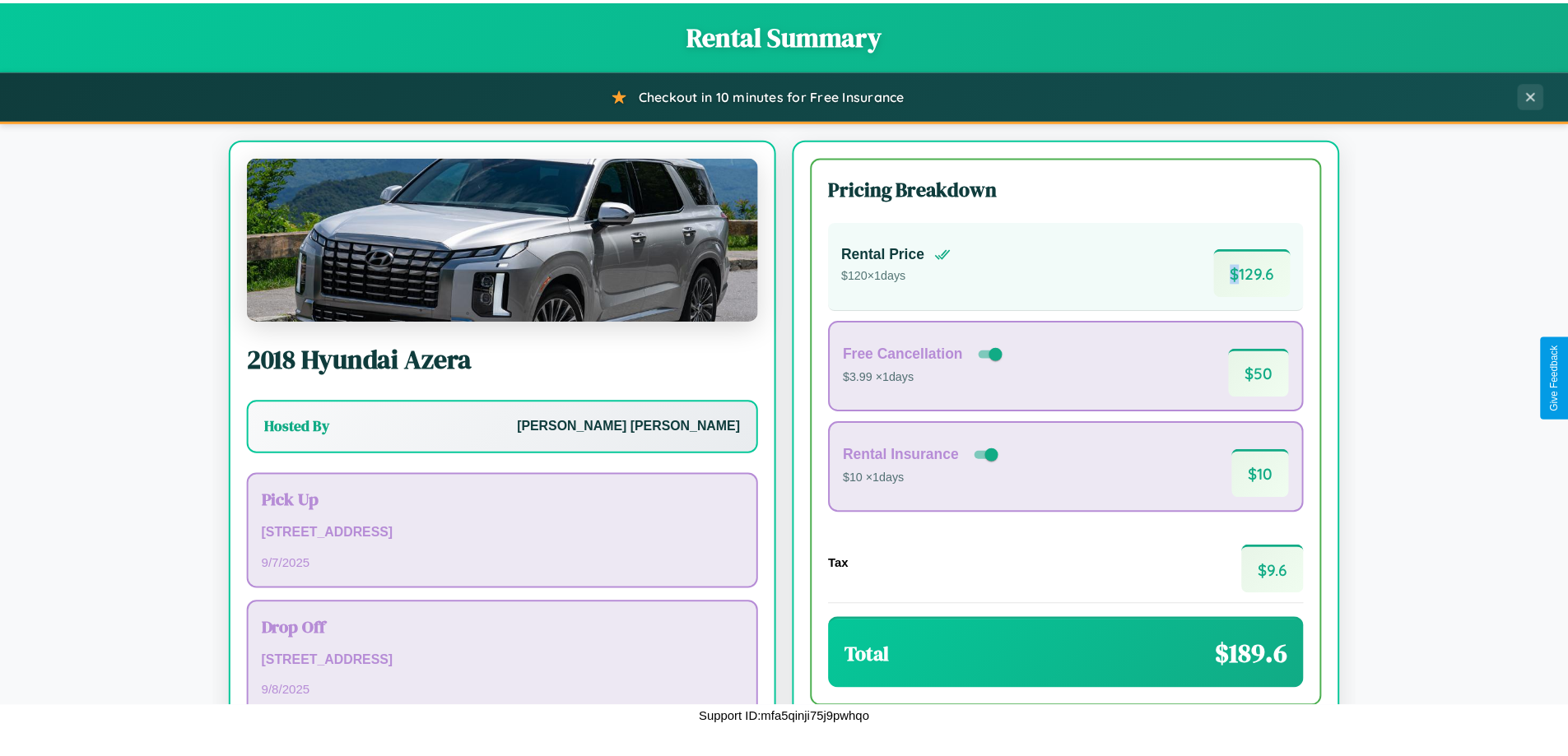
scroll to position [113, 0]
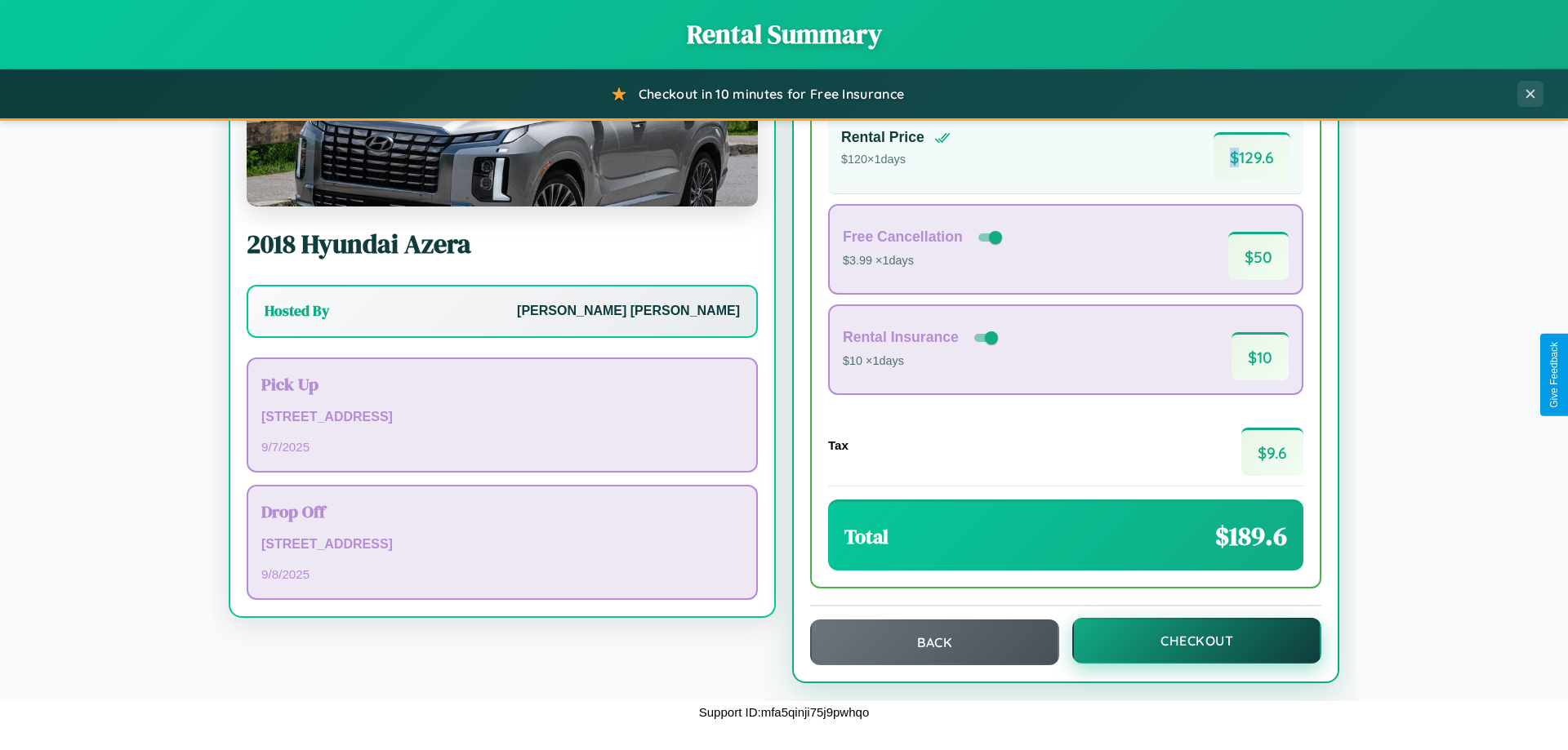
click at [1186, 640] on button "Checkout" at bounding box center [1197, 640] width 249 height 46
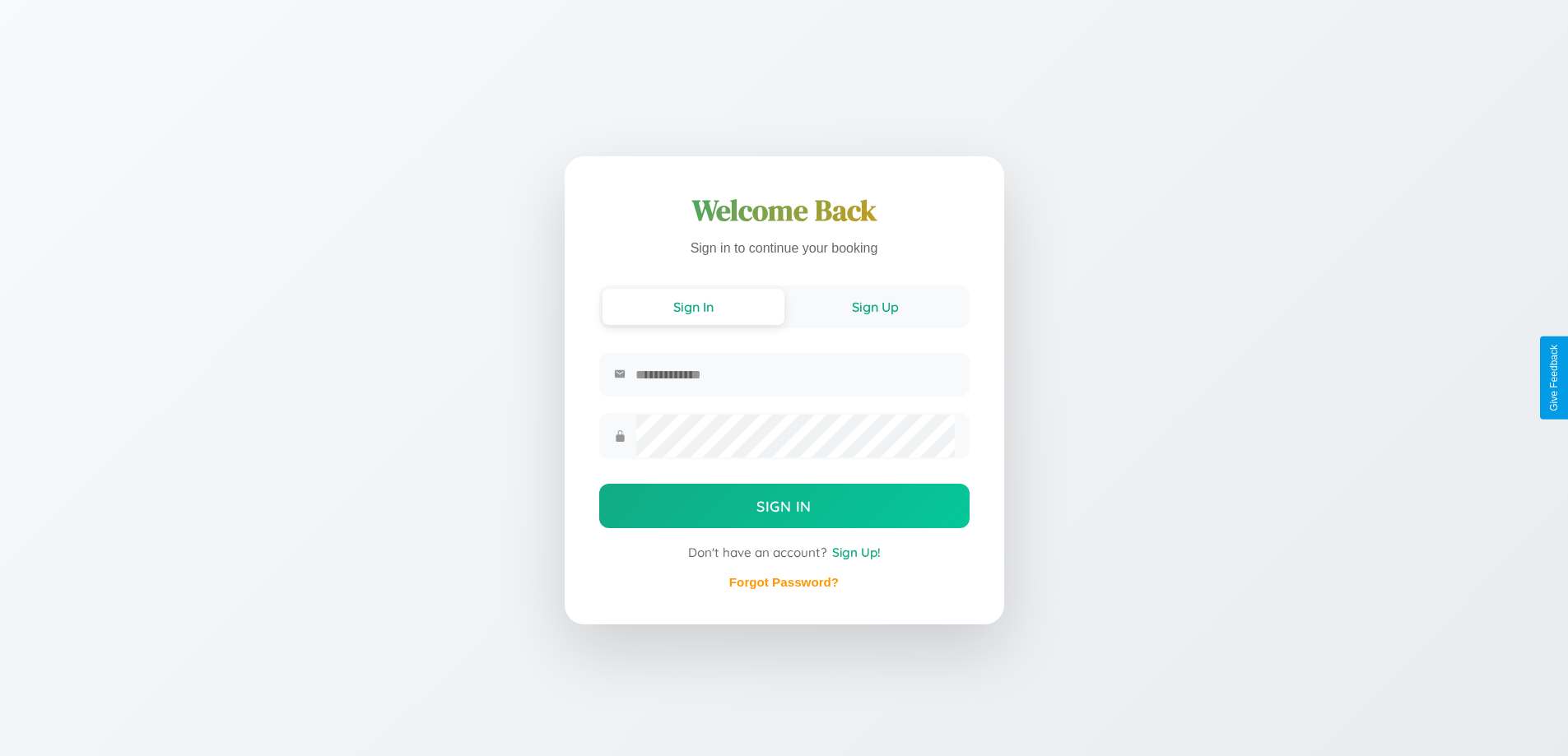
click at [875, 306] on button "Sign Up" at bounding box center [874, 306] width 182 height 36
